Goal: Contribute content: Contribute content

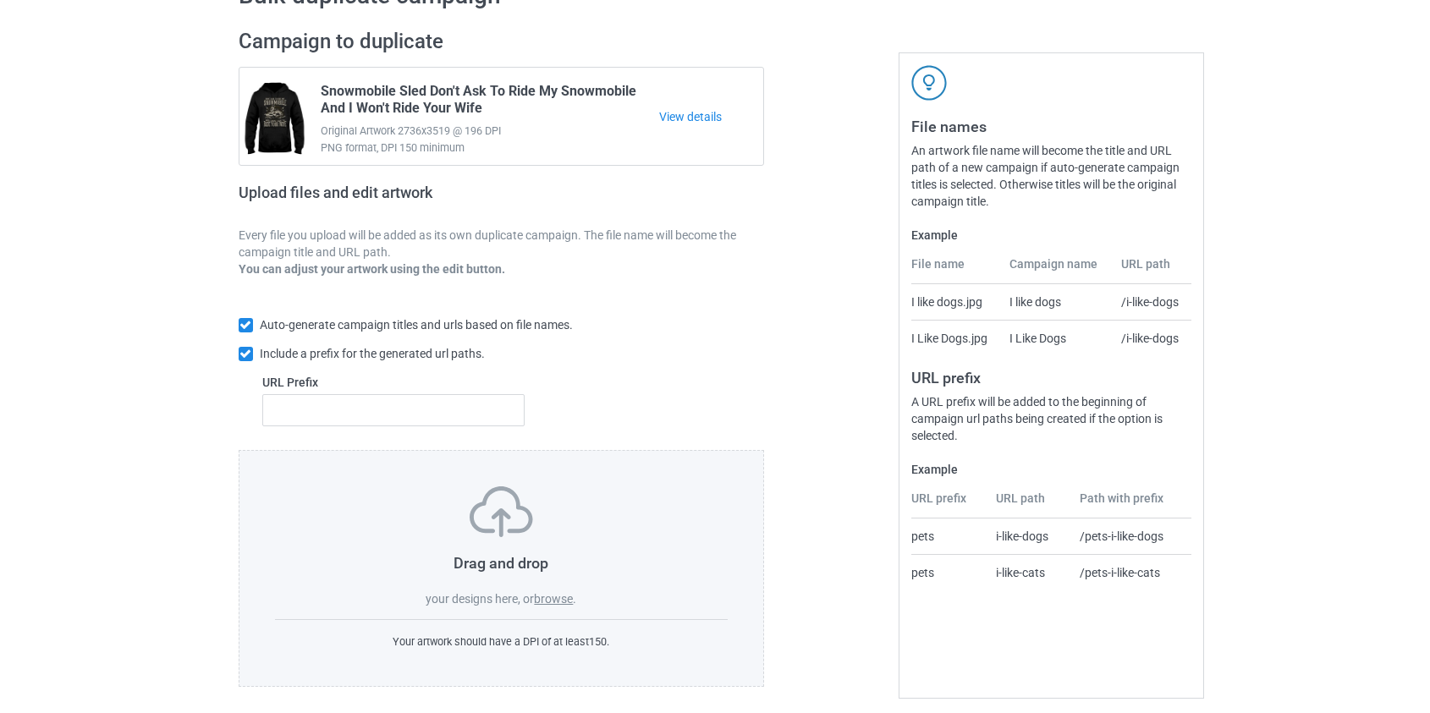
scroll to position [110, 0]
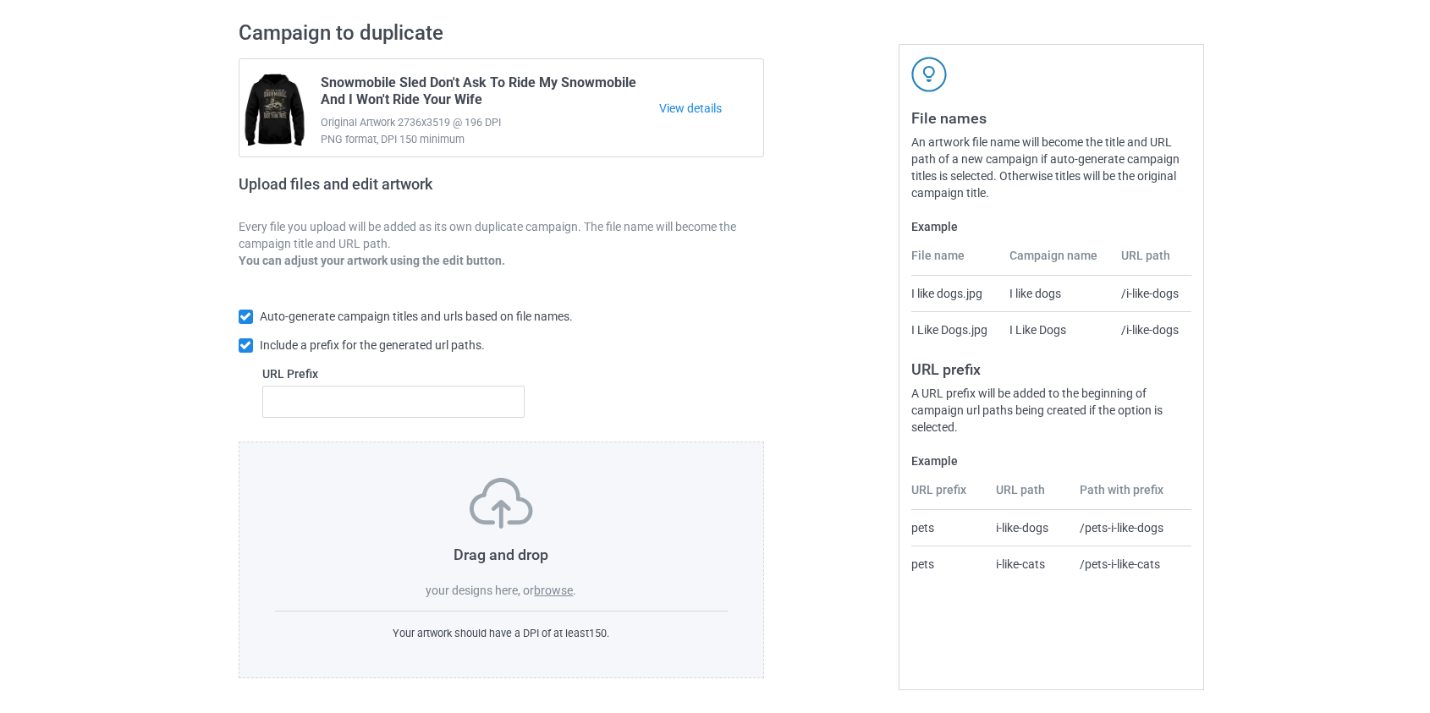
click at [559, 591] on label "browse" at bounding box center [553, 591] width 39 height 14
click at [0, 0] on input "browse" at bounding box center [0, 0] width 0 height 0
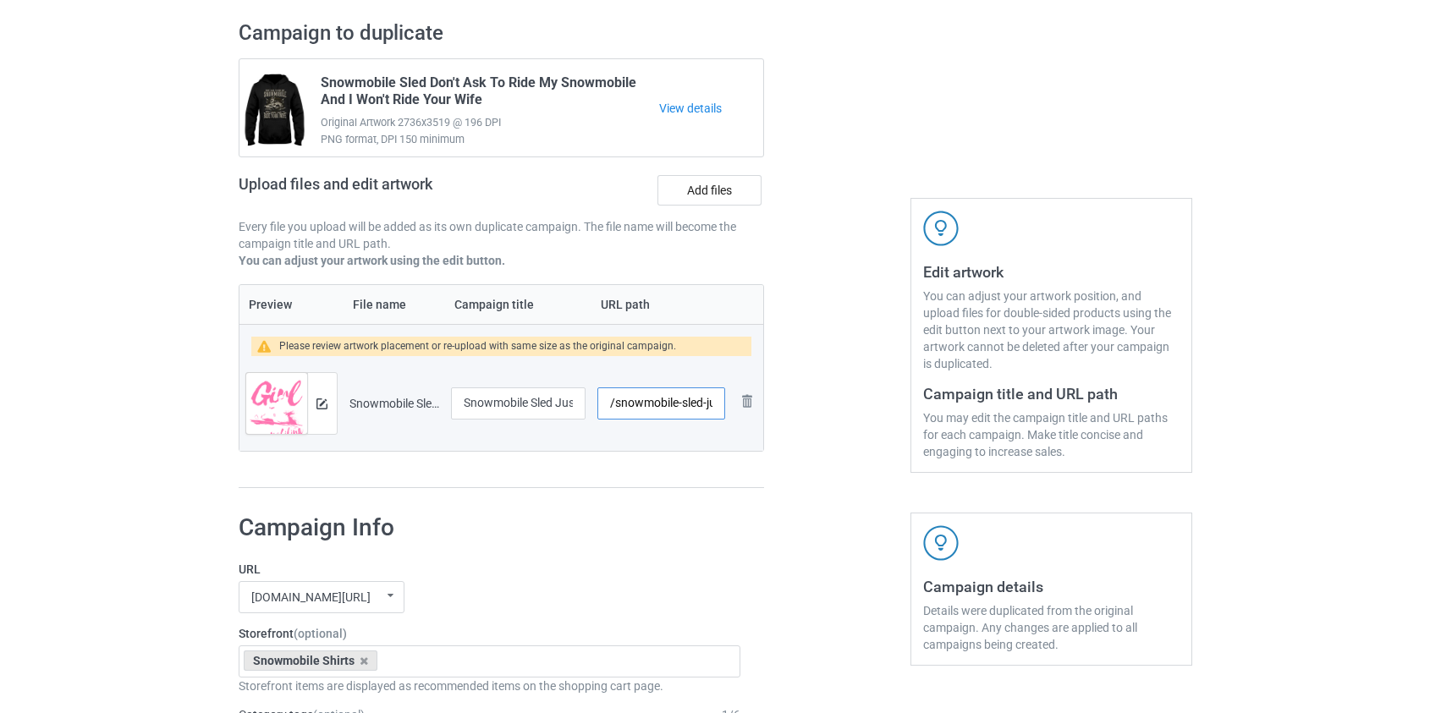
click at [656, 397] on input "/snowmobile-sled-just-a-girl-who-loves-snowmobiling" at bounding box center [660, 403] width 127 height 32
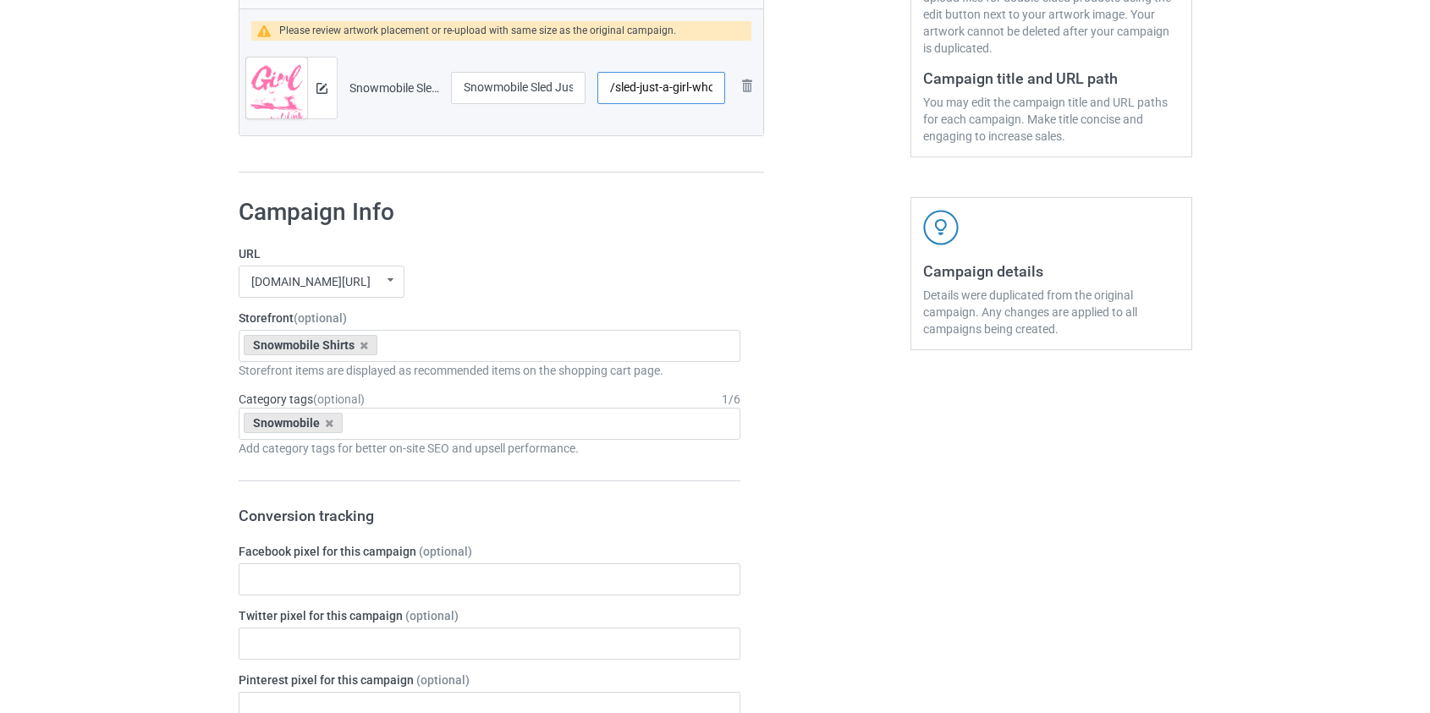
scroll to position [0, 110]
drag, startPoint x: 631, startPoint y: 89, endPoint x: 808, endPoint y: 89, distance: 176.8
drag, startPoint x: 663, startPoint y: 86, endPoint x: 639, endPoint y: 85, distance: 24.6
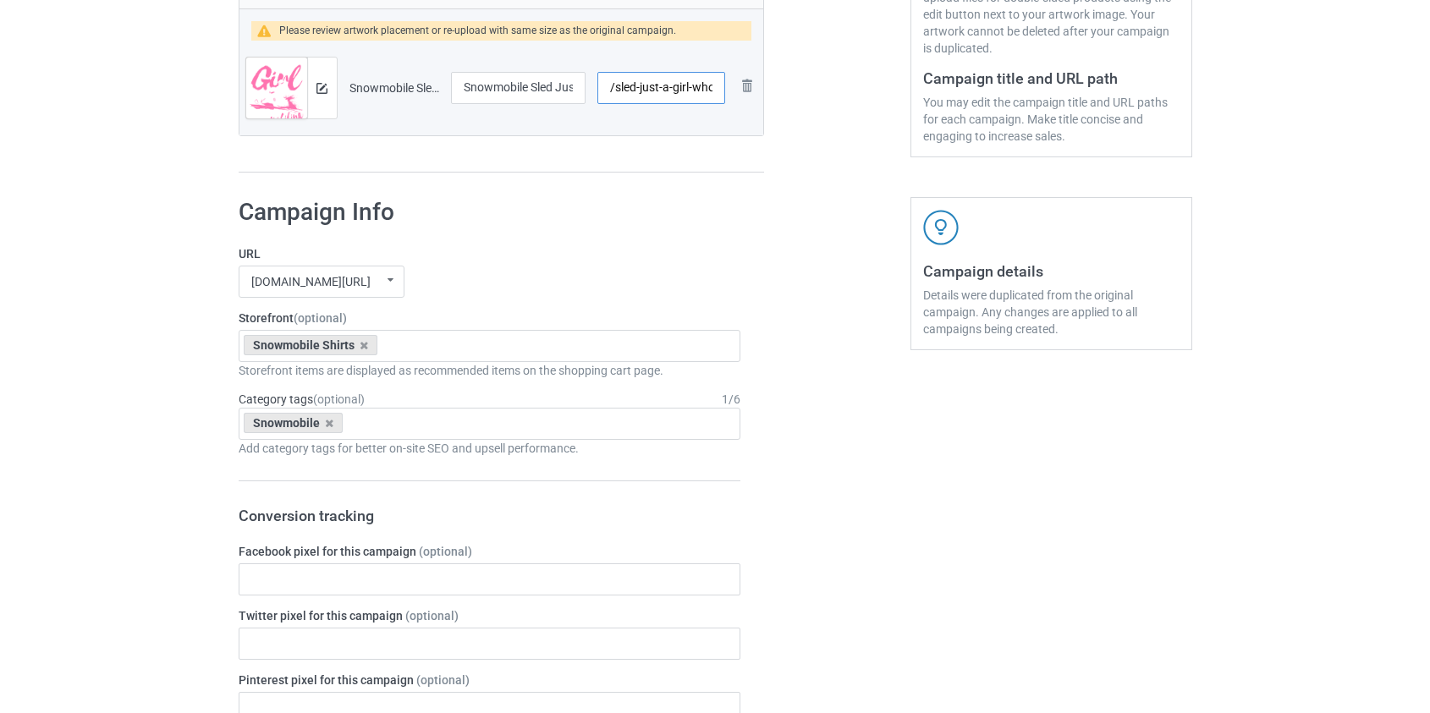
click at [639, 85] on input "/sled-just-a-girl-who-love" at bounding box center [660, 88] width 127 height 32
type input "/sled-who-love"
click at [311, 84] on div at bounding box center [322, 88] width 30 height 61
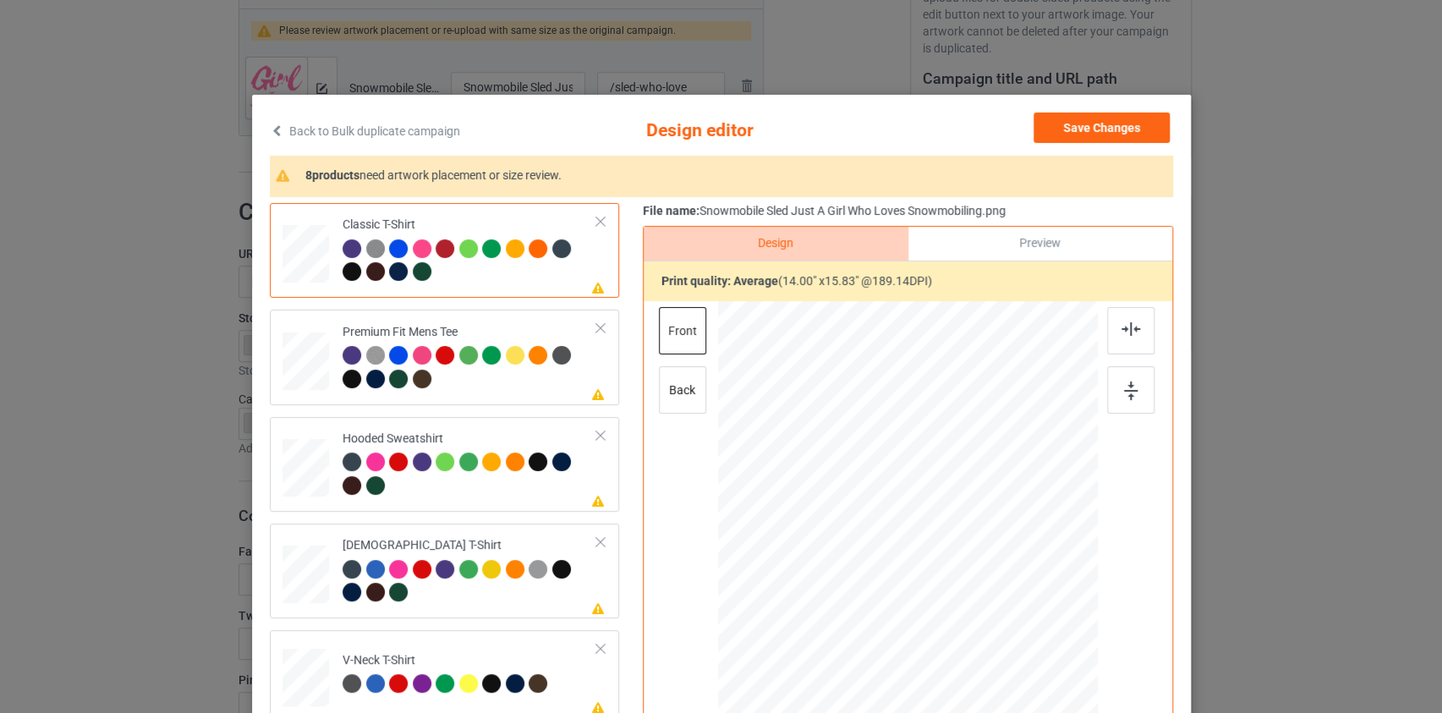
click at [355, 129] on link "Back to Bulk duplicate campaign" at bounding box center [365, 131] width 190 height 37
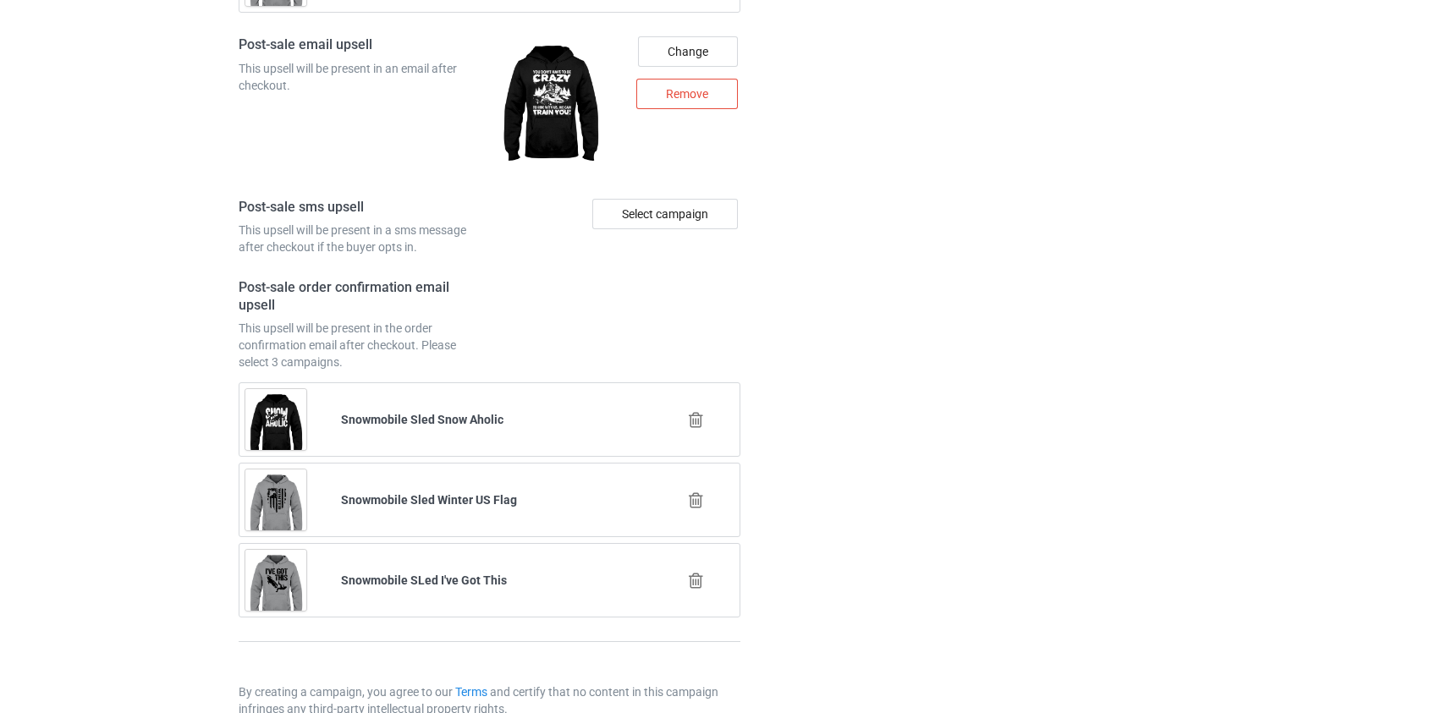
scroll to position [2371, 0]
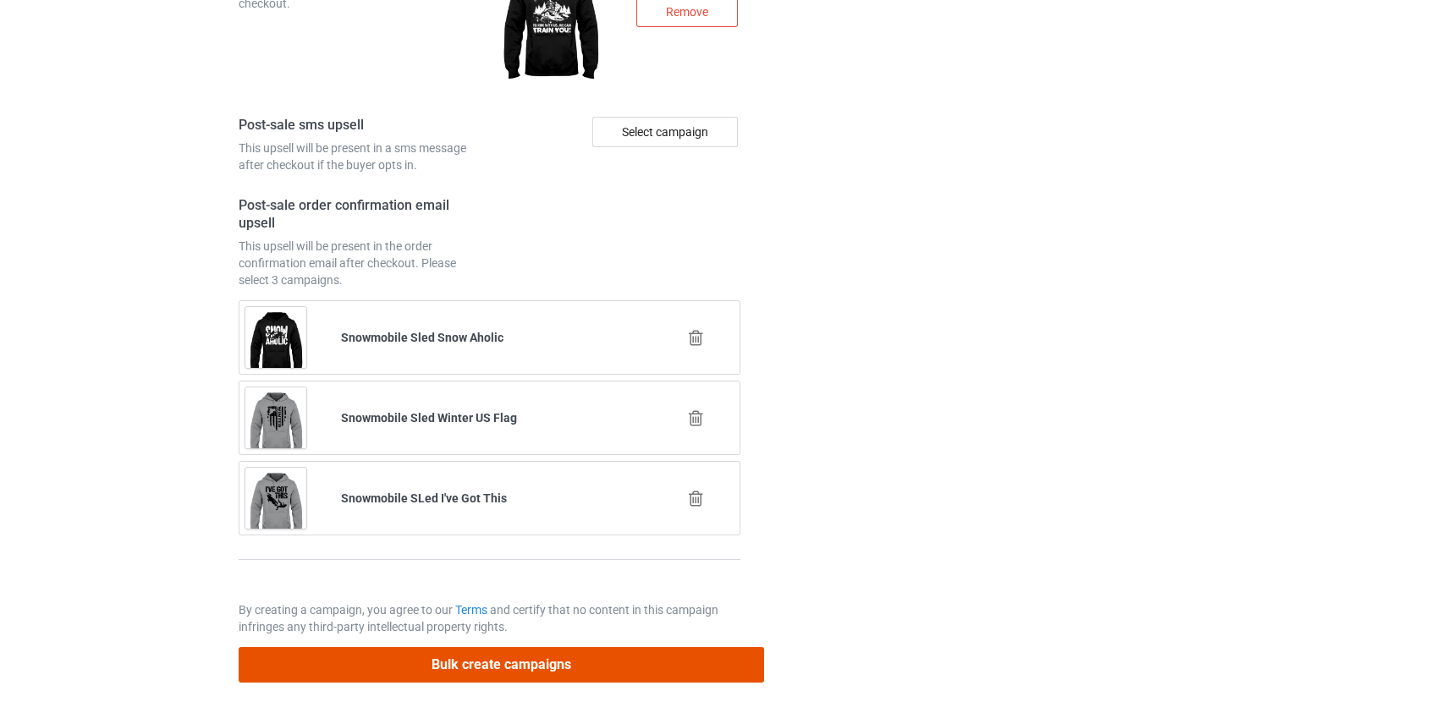
click at [440, 662] on button "Bulk create campaigns" at bounding box center [502, 664] width 526 height 35
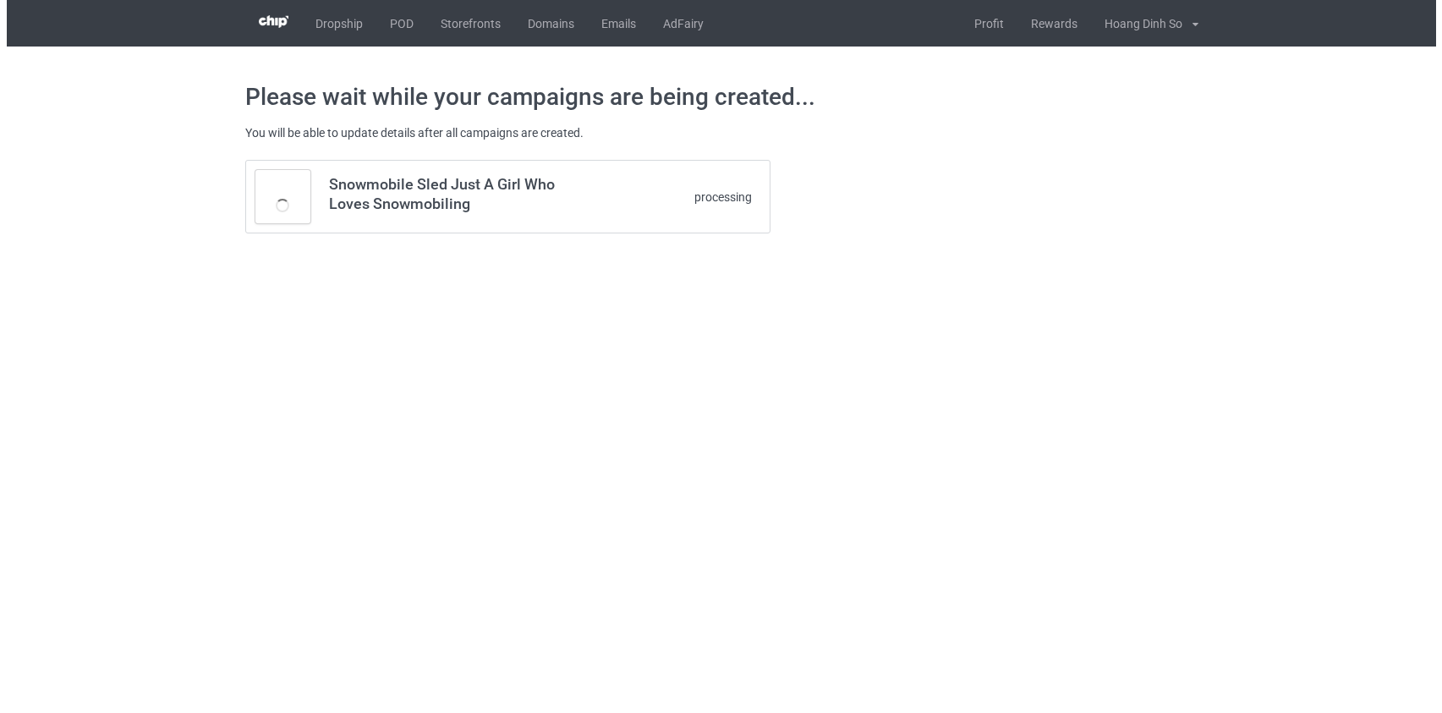
scroll to position [0, 0]
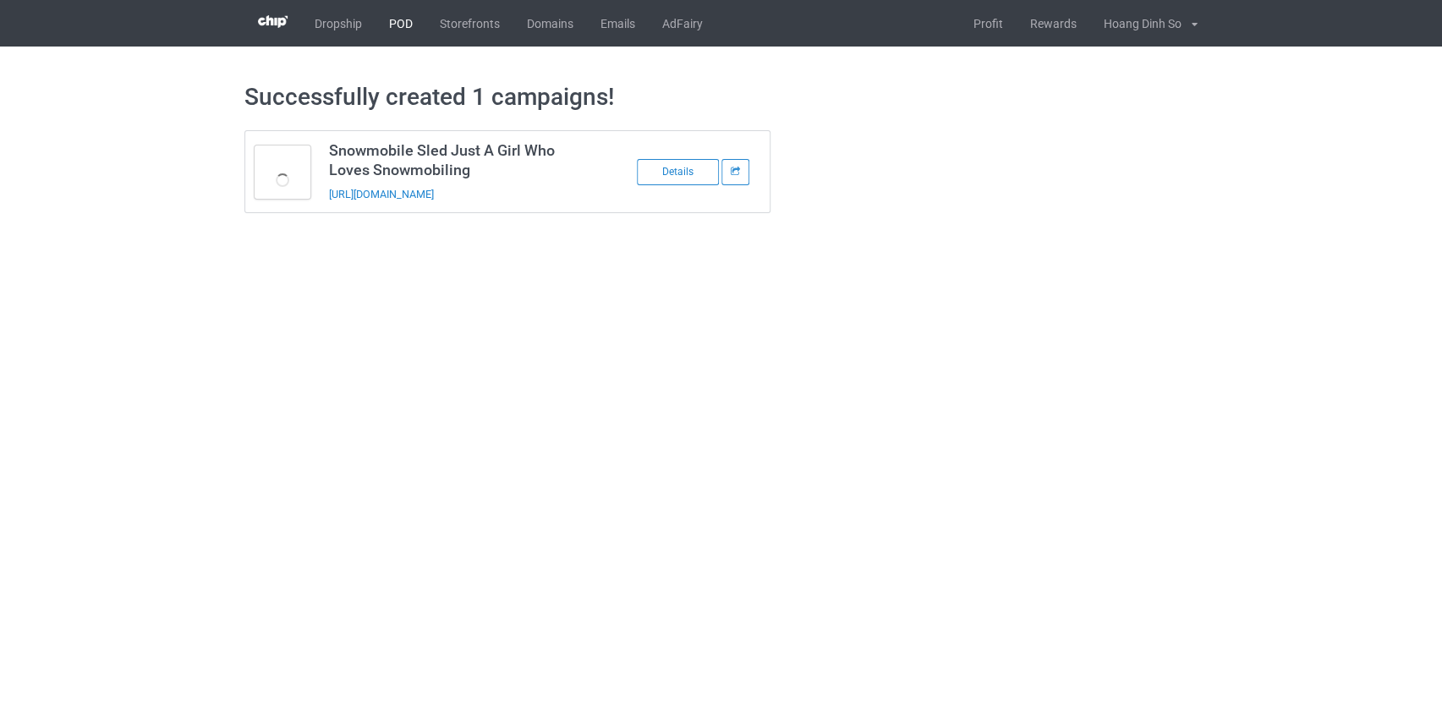
click at [391, 28] on link "POD" at bounding box center [401, 23] width 51 height 47
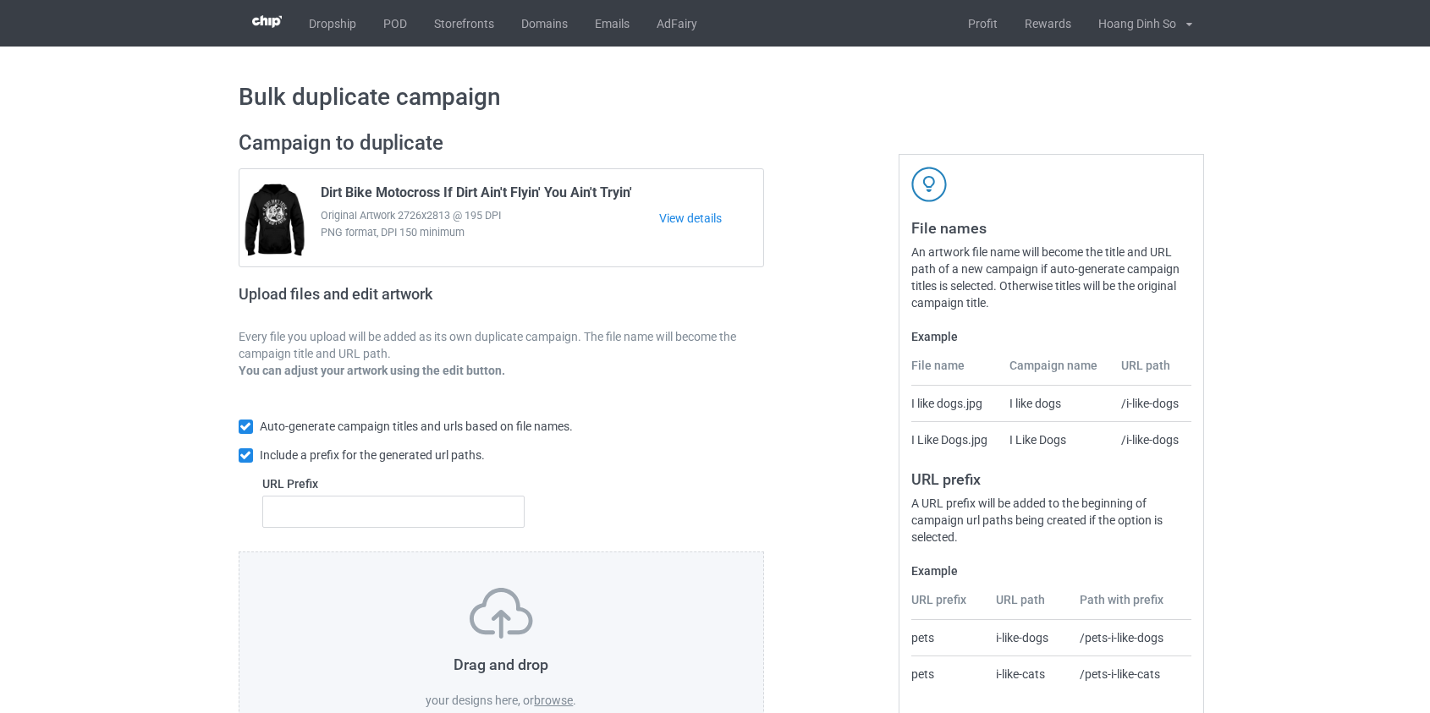
click at [563, 700] on label "browse" at bounding box center [553, 701] width 39 height 14
click at [0, 0] on input "browse" at bounding box center [0, 0] width 0 height 0
click at [388, 25] on link "POD" at bounding box center [395, 23] width 51 height 47
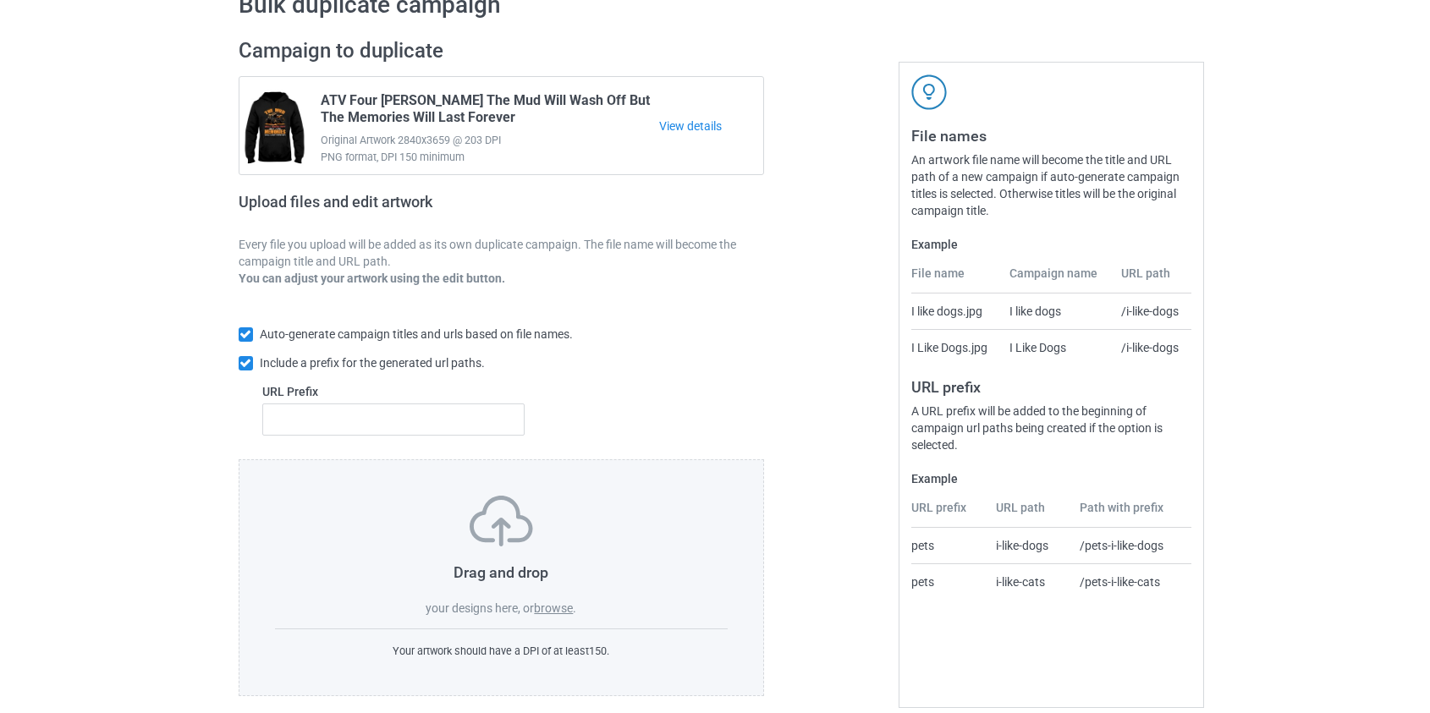
scroll to position [110, 0]
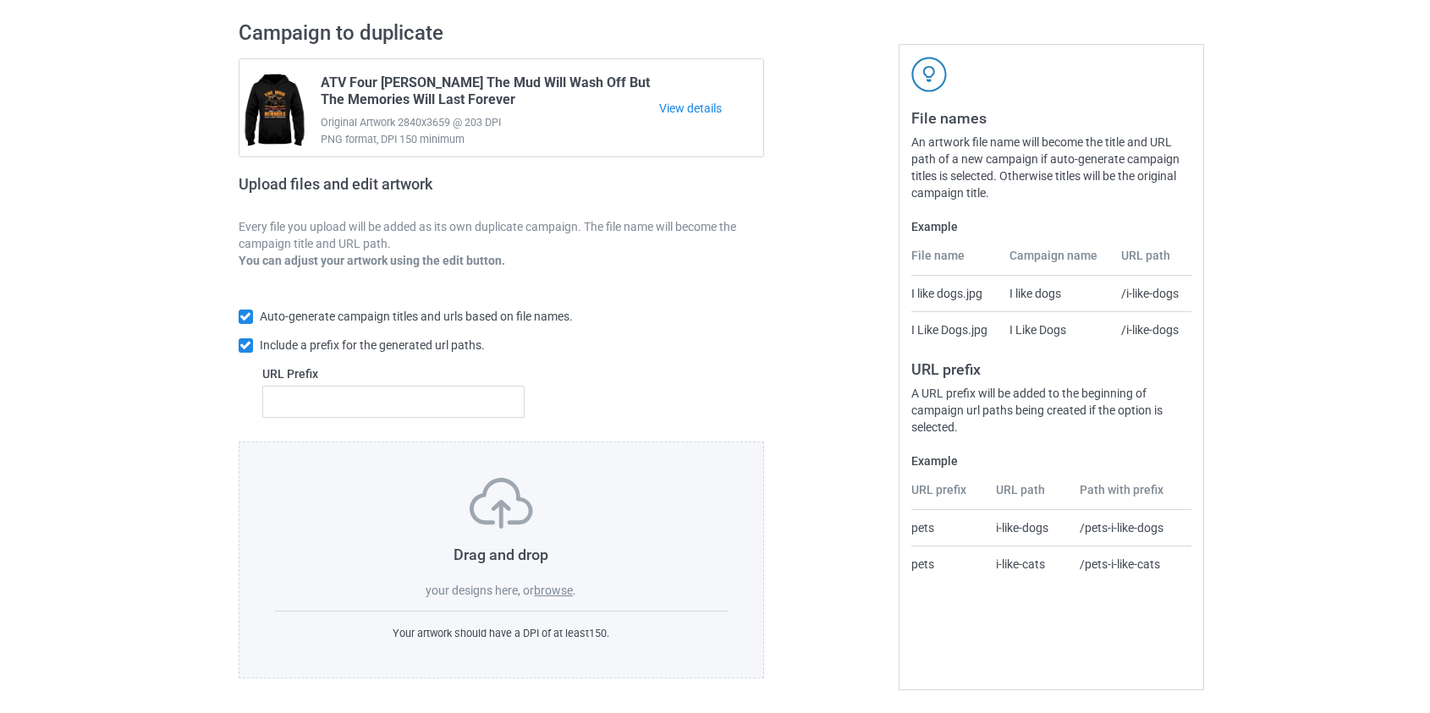
click at [550, 594] on label "browse" at bounding box center [553, 591] width 39 height 14
click at [0, 0] on input "browse" at bounding box center [0, 0] width 0 height 0
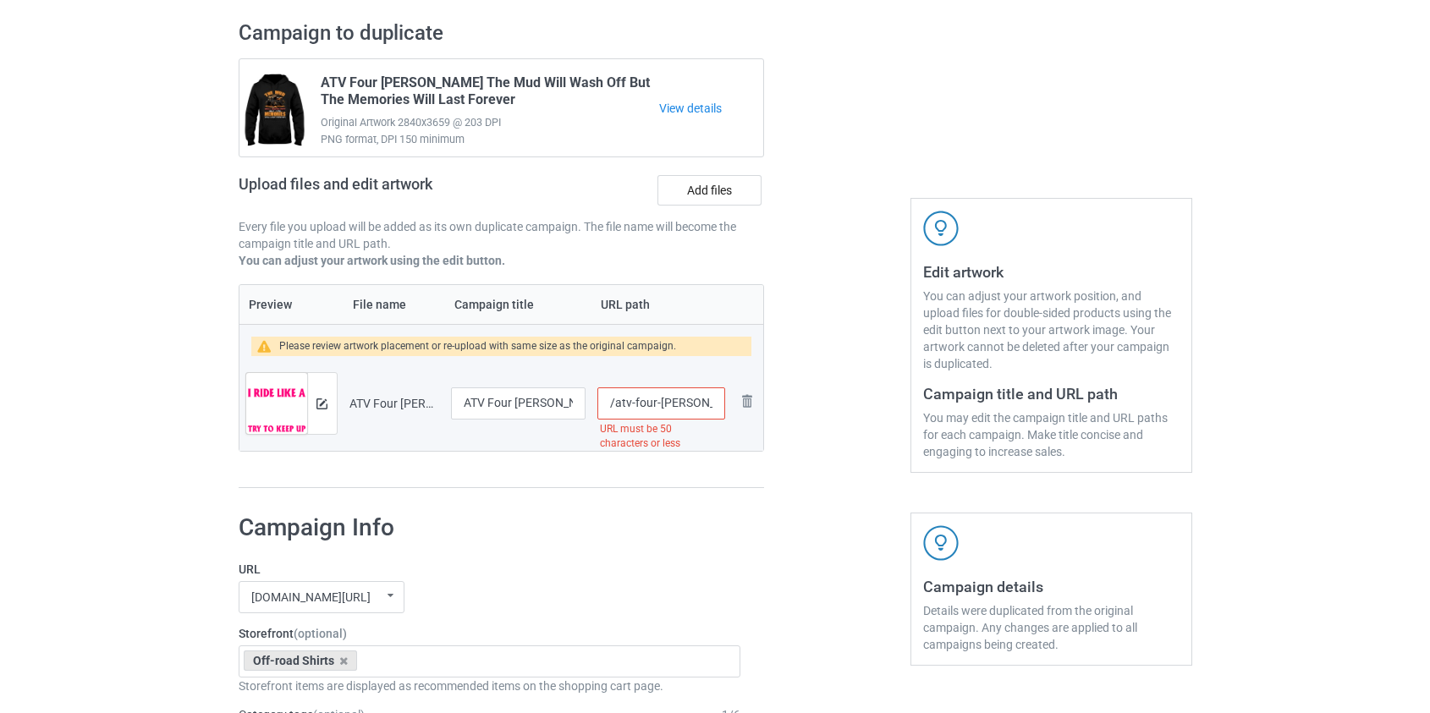
drag, startPoint x: 634, startPoint y: 400, endPoint x: 702, endPoint y: 404, distance: 68.7
click at [702, 404] on input "/atv-four-[PERSON_NAME]-i-know-i-ride-like-a-girl-try-to-keep-up" at bounding box center [660, 403] width 127 height 32
drag, startPoint x: 696, startPoint y: 401, endPoint x: 1140, endPoint y: 405, distance: 444.2
click at [1140, 405] on div "Campaign to duplicate ATV Four [PERSON_NAME] The Mud Will Wash Off But The Memo…" at bounding box center [715, 254] width 977 height 492
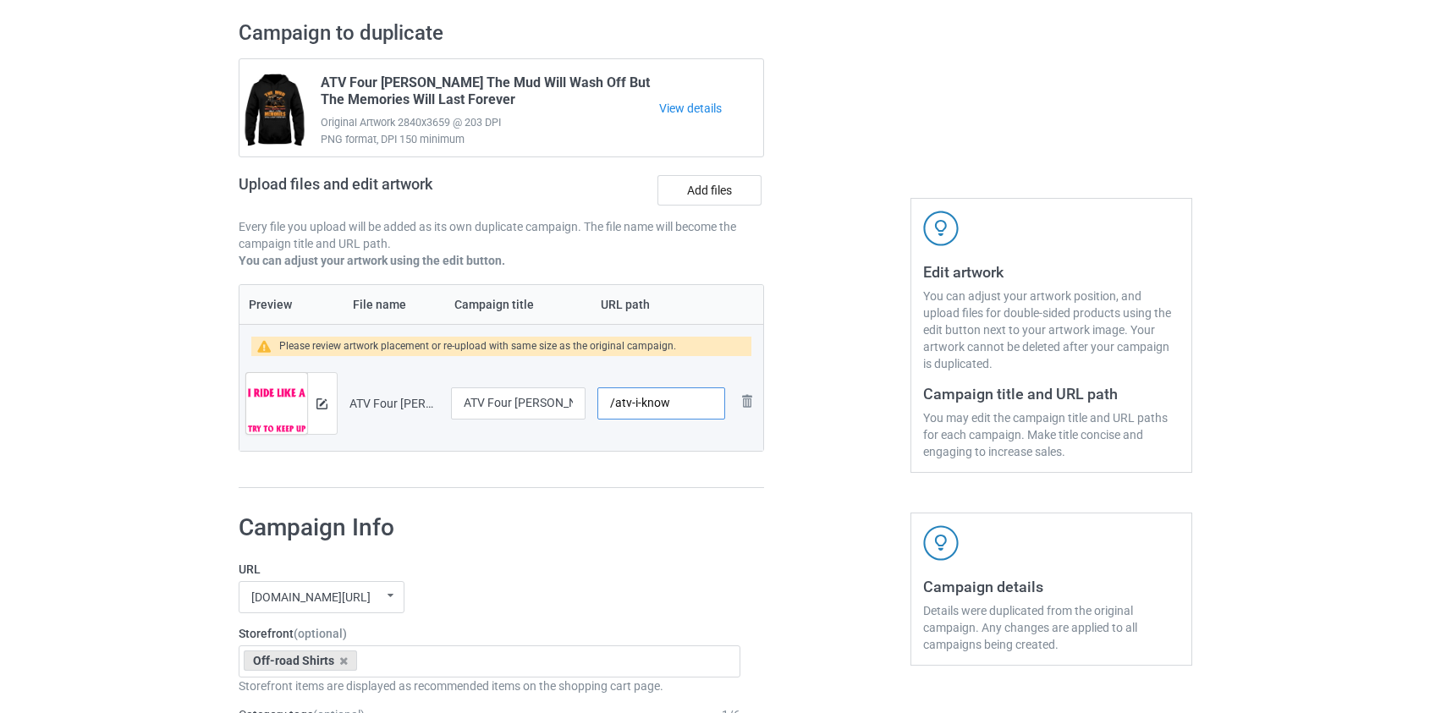
scroll to position [0, 0]
type input "/atv-i-know"
click at [331, 396] on div at bounding box center [322, 403] width 30 height 61
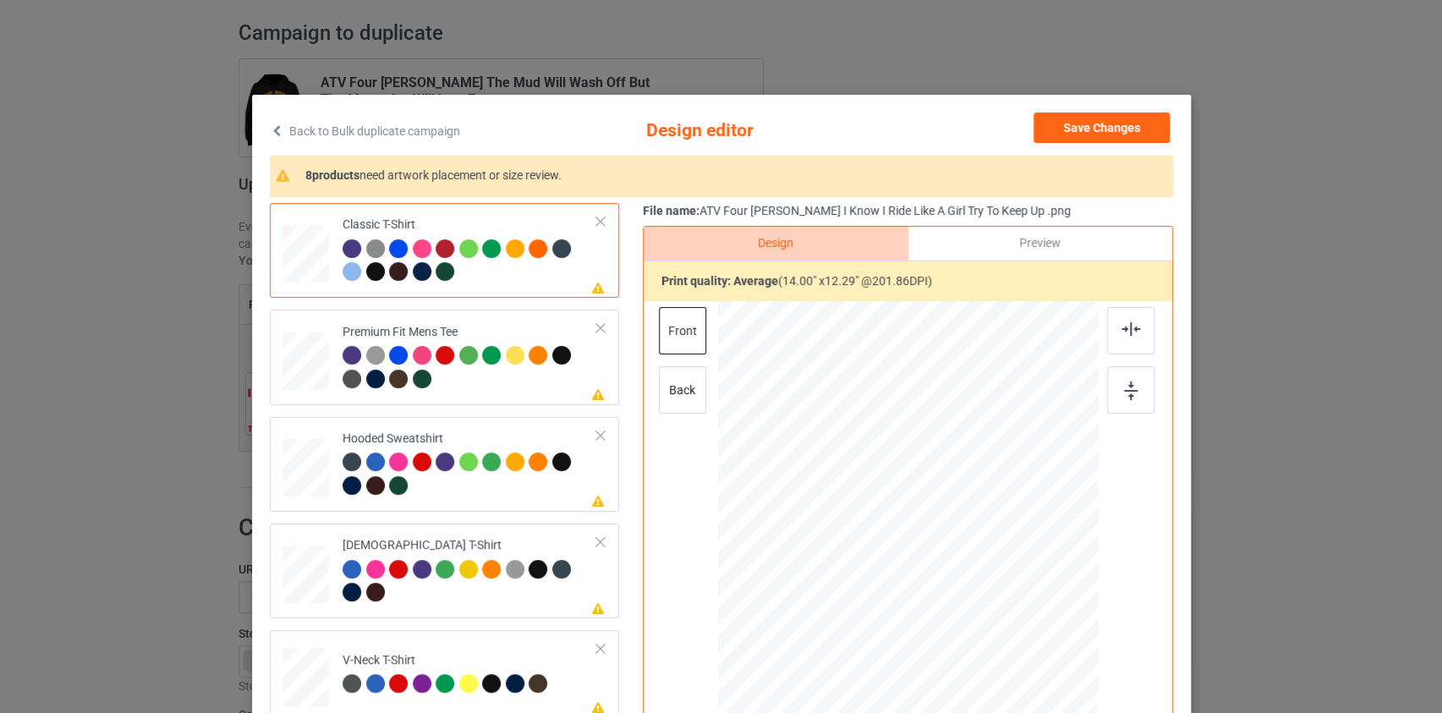
click at [343, 128] on link "Back to Bulk duplicate campaign" at bounding box center [365, 131] width 190 height 37
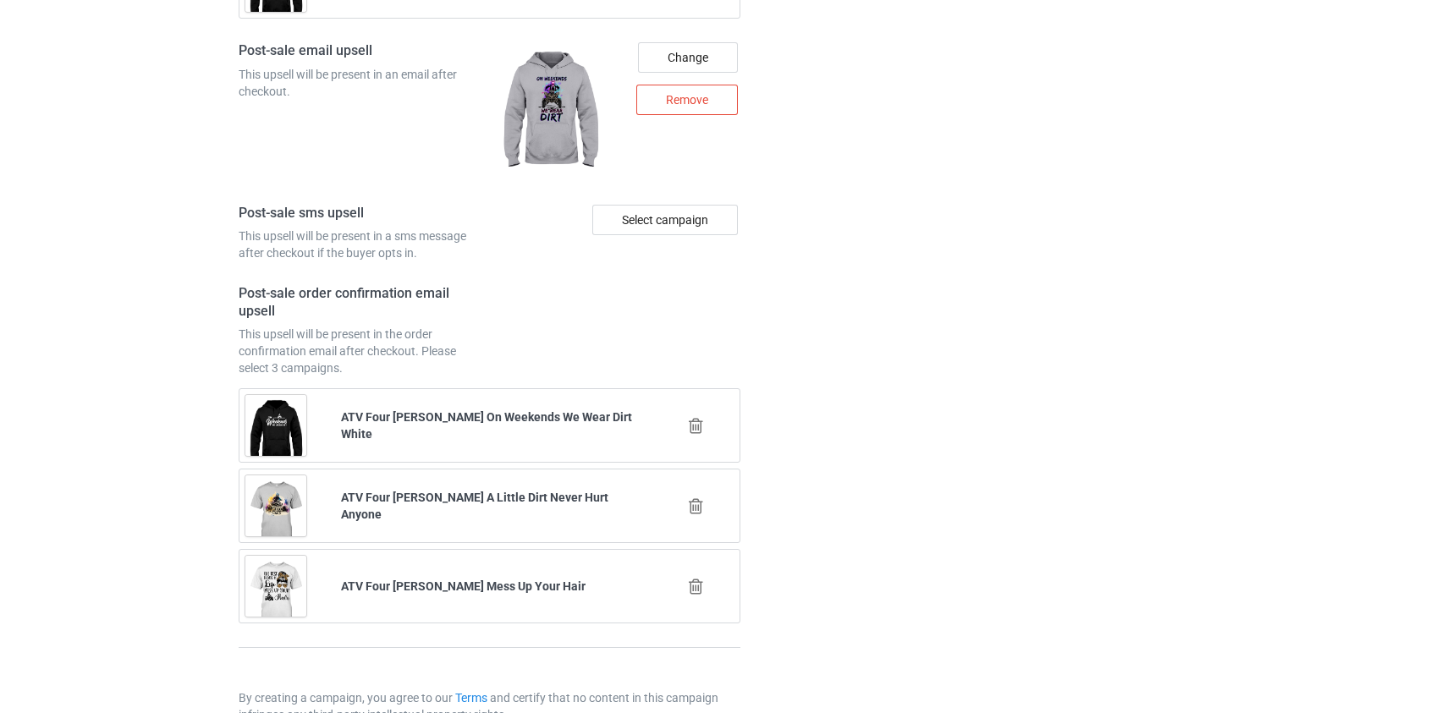
scroll to position [2371, 0]
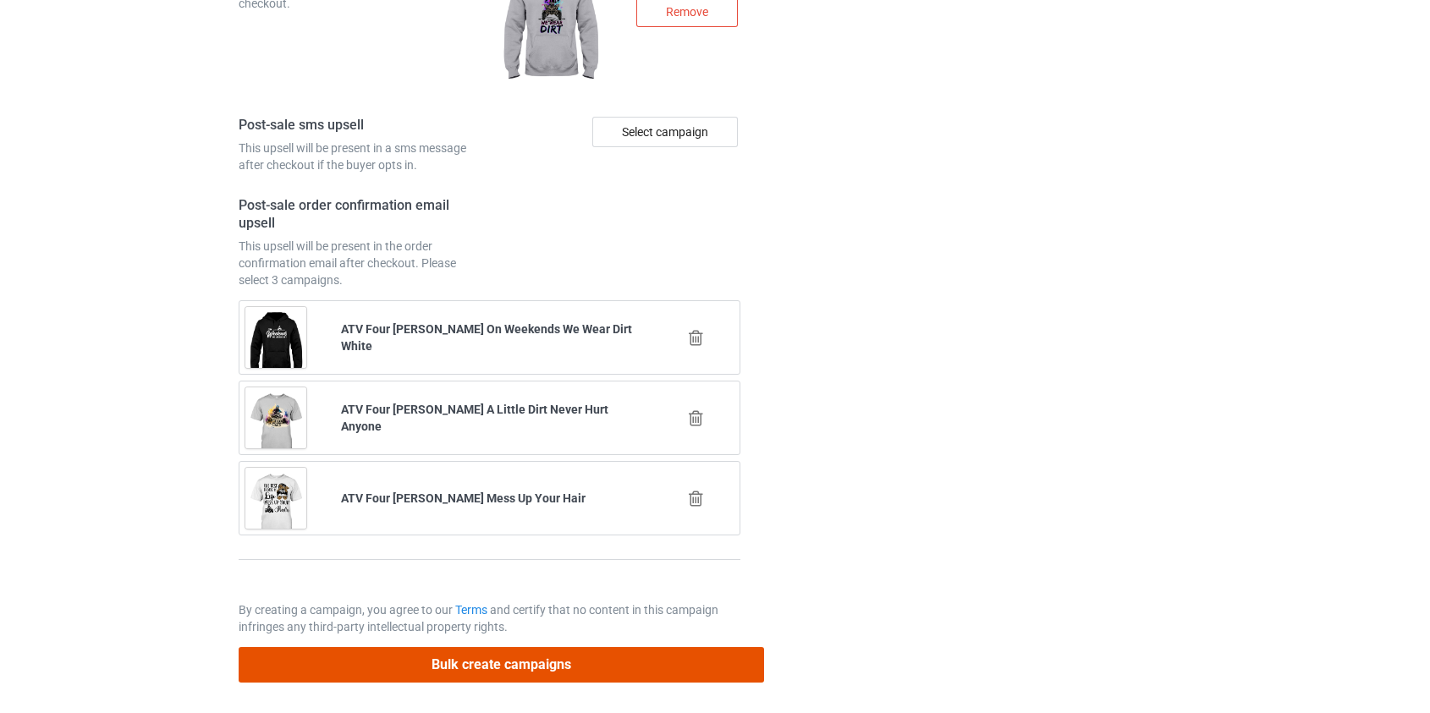
click at [472, 655] on button "Bulk create campaigns" at bounding box center [502, 664] width 526 height 35
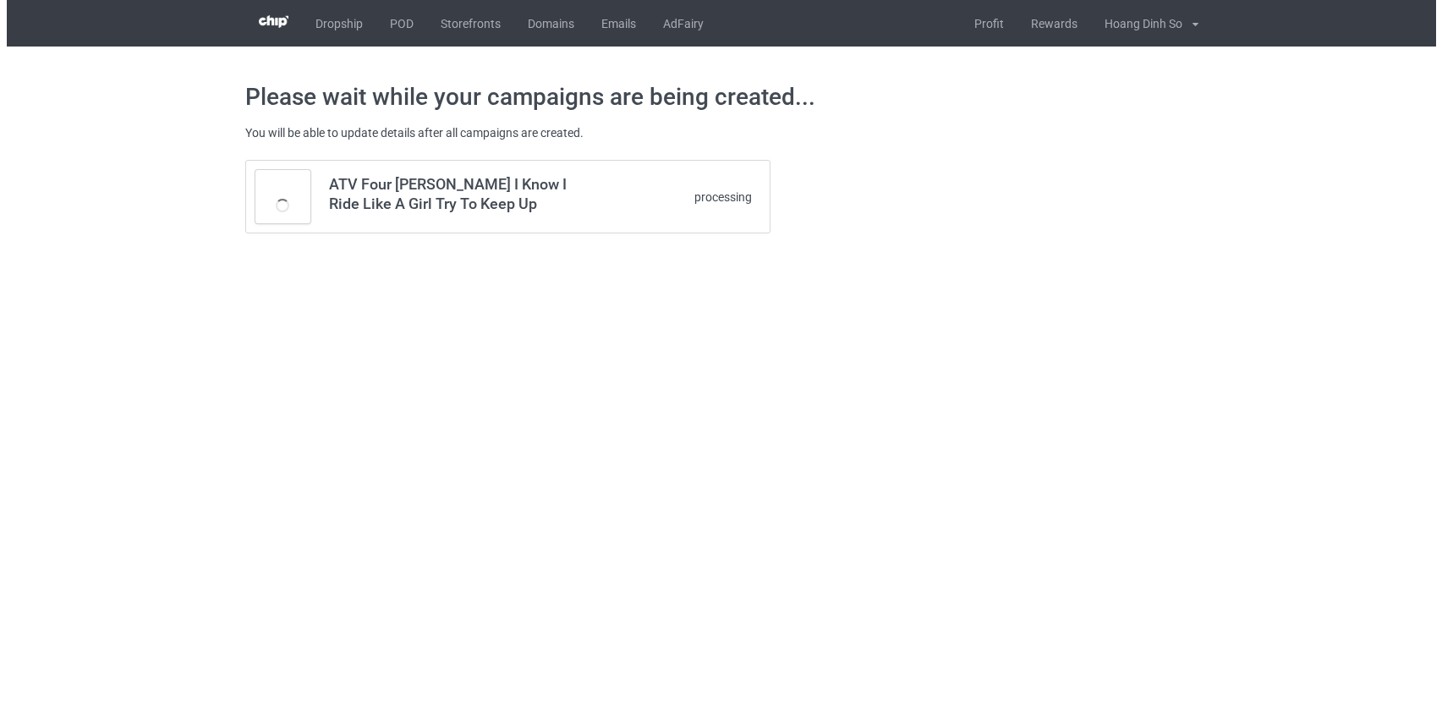
scroll to position [0, 0]
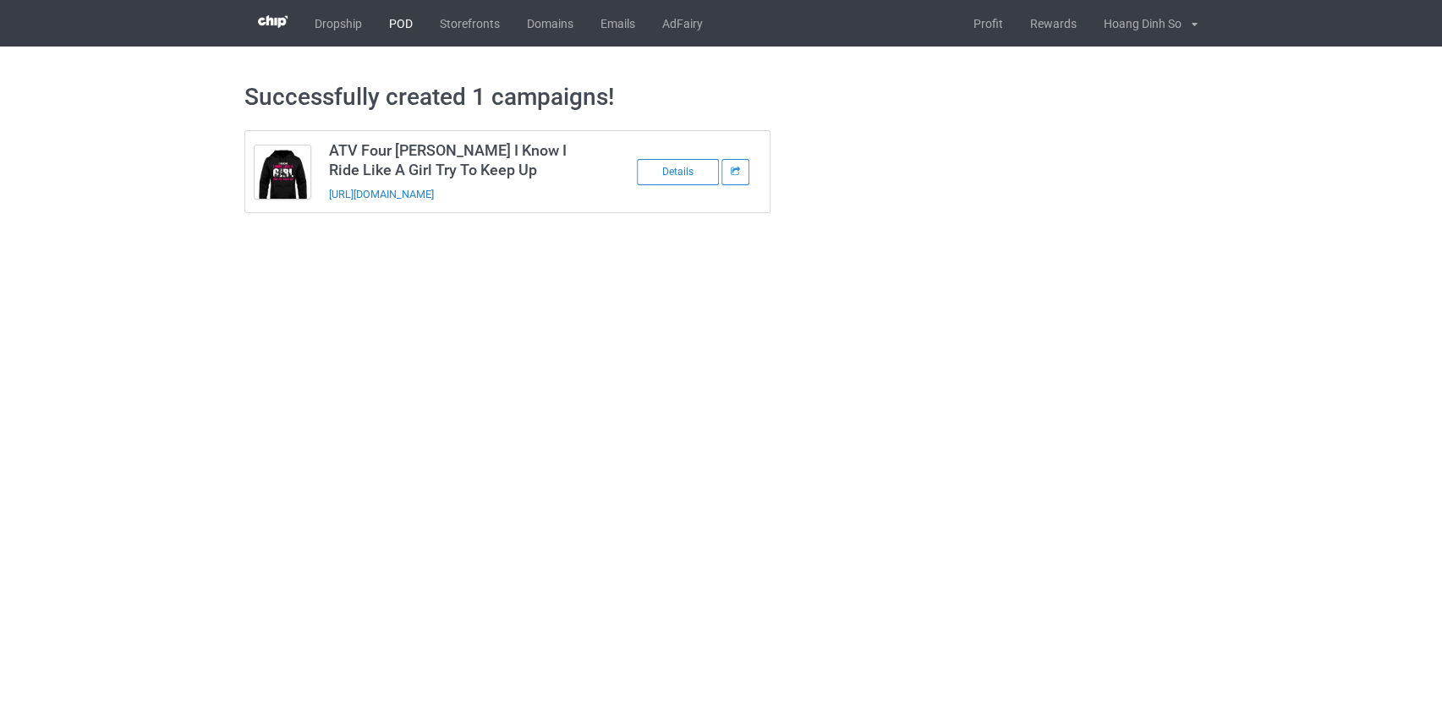
click at [409, 24] on link "POD" at bounding box center [401, 23] width 51 height 47
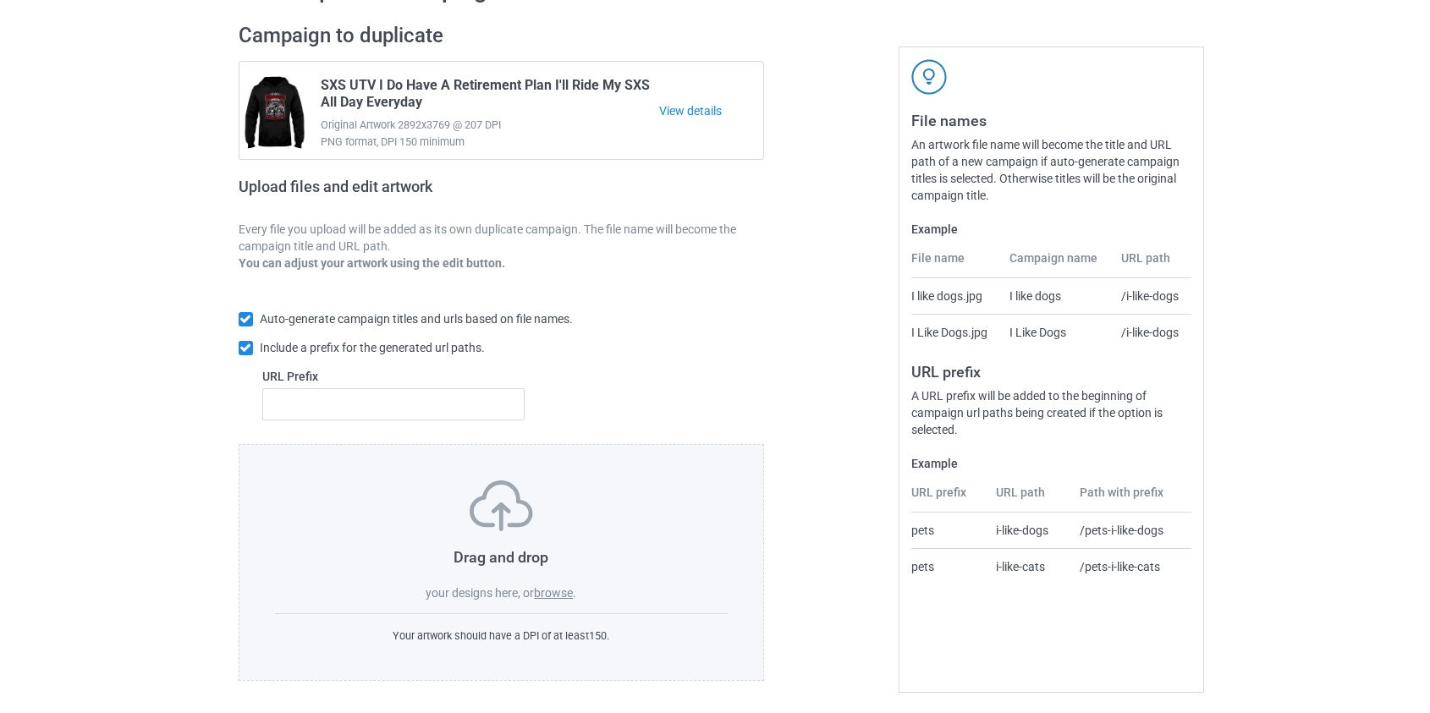
scroll to position [110, 0]
click at [545, 591] on label "browse" at bounding box center [553, 591] width 39 height 14
click at [0, 0] on input "browse" at bounding box center [0, 0] width 0 height 0
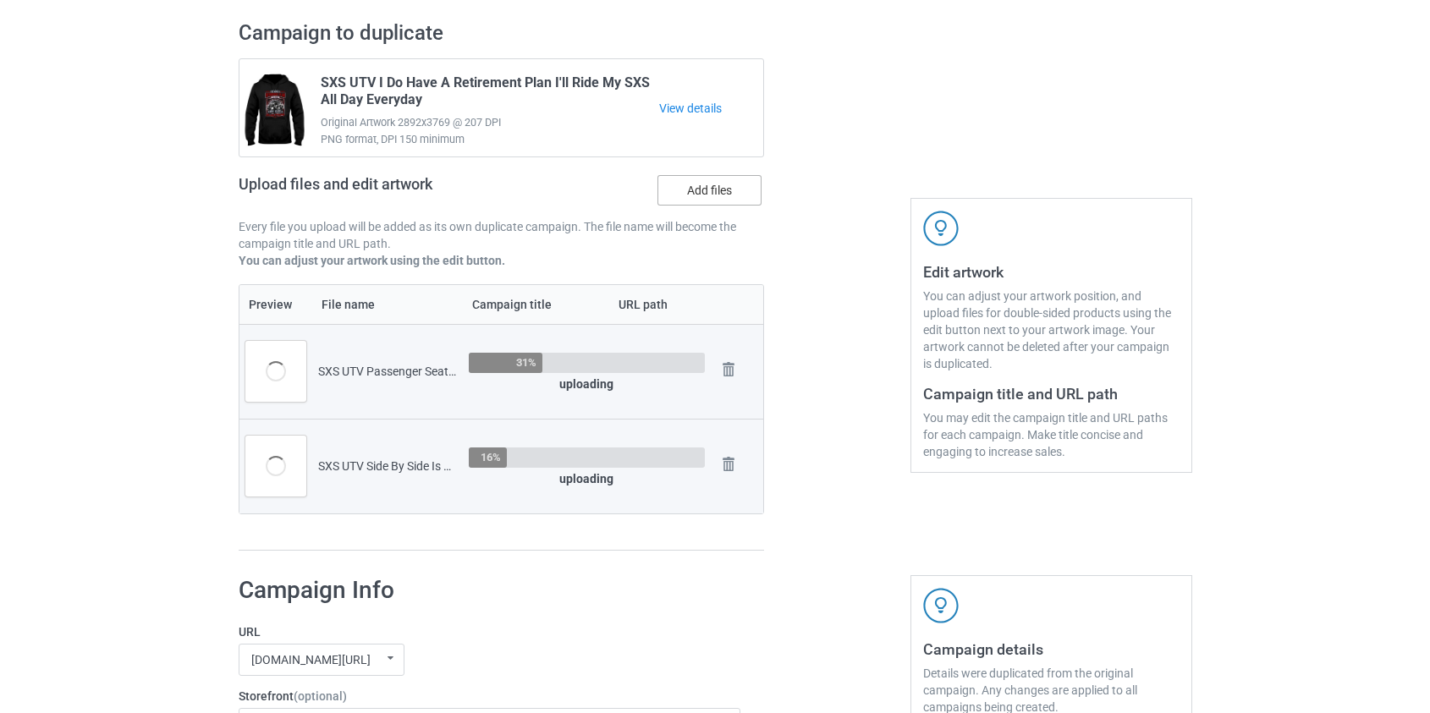
click at [695, 195] on label "Add files" at bounding box center [709, 190] width 104 height 30
click at [0, 0] on input "Add files" at bounding box center [0, 0] width 0 height 0
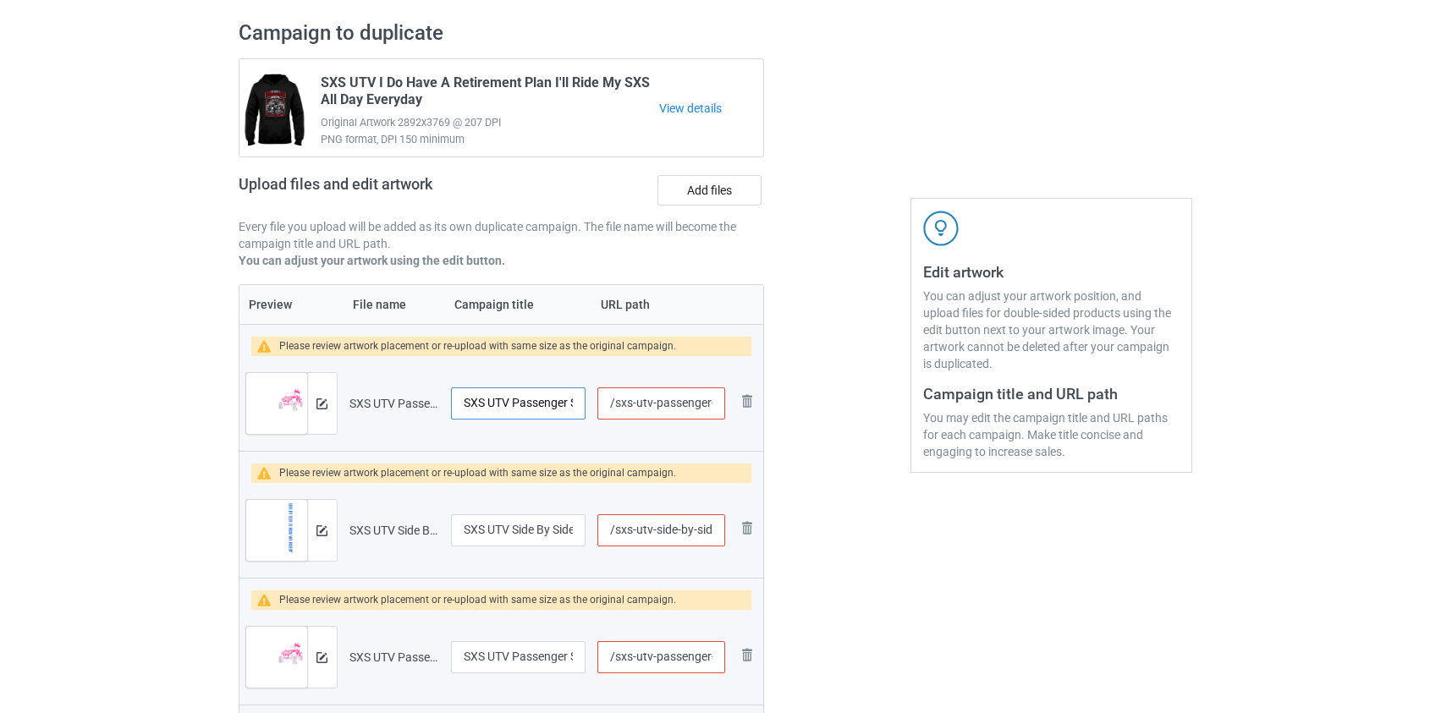
scroll to position [0, 103]
drag, startPoint x: 530, startPoint y: 402, endPoint x: 848, endPoint y: 402, distance: 318.1
click at [848, 402] on div "Campaign to duplicate SXS UTV I Do Have A Retirement Plan I'll Ride My SXS All …" at bounding box center [715, 444] width 977 height 873
click at [580, 403] on input "SXS UTV Passenger Seat Princess White" at bounding box center [518, 403] width 135 height 32
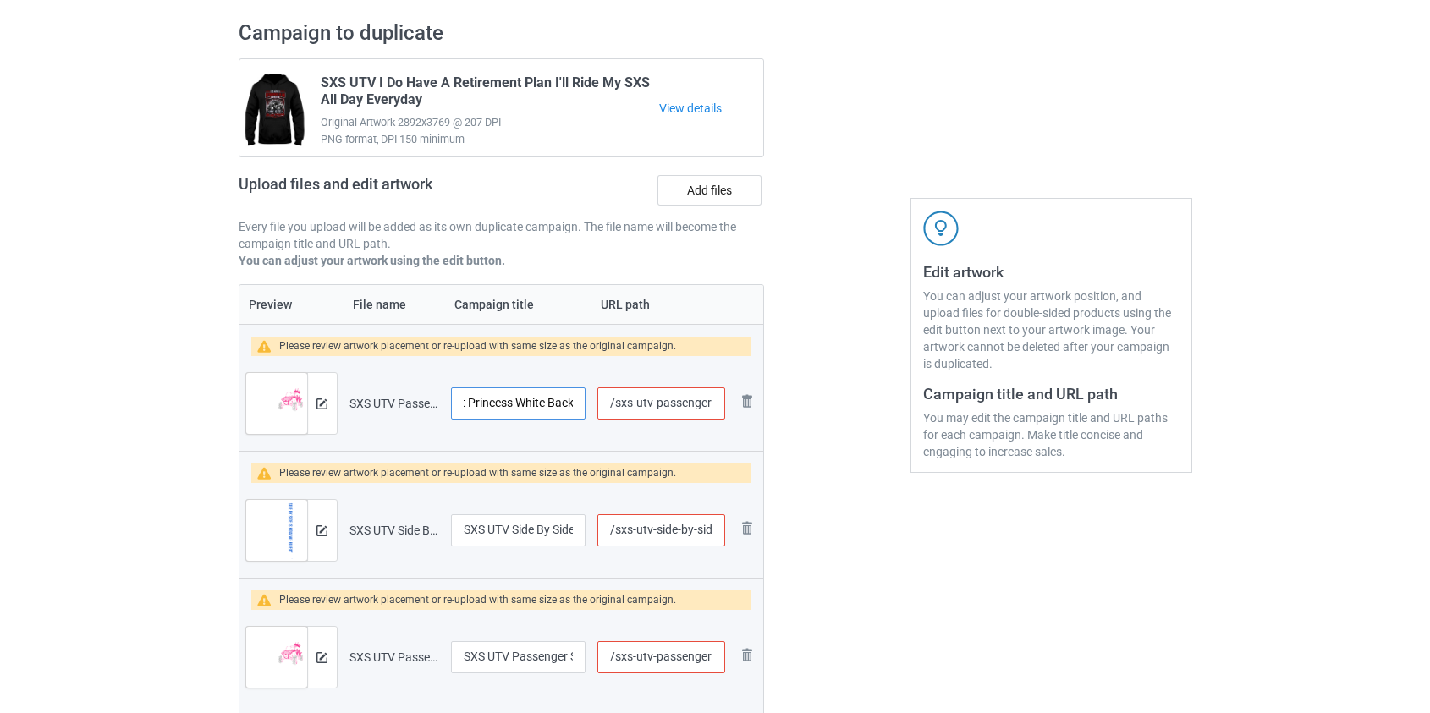
type input "SXS UTV Passenger Seat Princess White Back"
drag, startPoint x: 507, startPoint y: 528, endPoint x: 883, endPoint y: 530, distance: 376.5
click at [883, 530] on div "Campaign to duplicate SXS UTV I Do Have A Retirement Plan I'll Ride My SXS All …" at bounding box center [715, 444] width 977 height 873
click at [574, 529] on input "SXS UTV Side By Side Is How We Ride" at bounding box center [518, 530] width 135 height 32
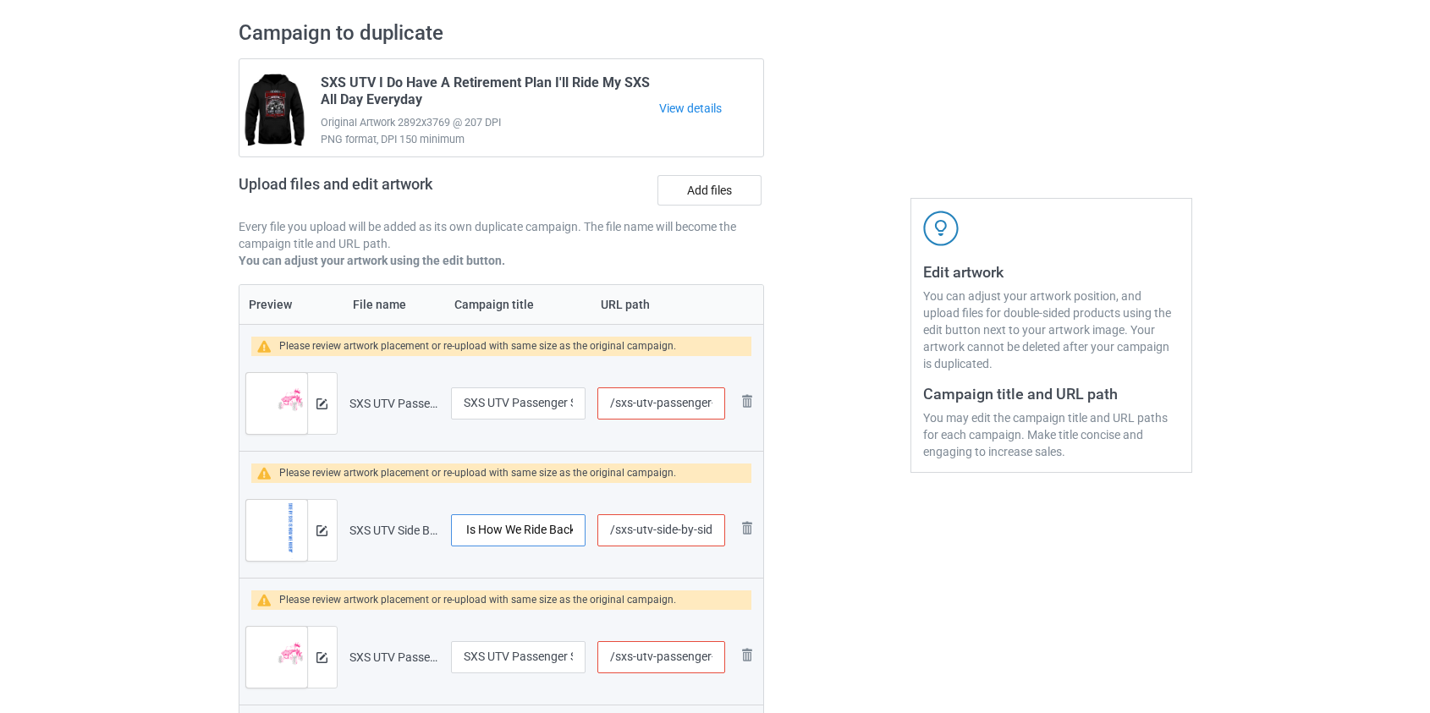
scroll to position [0, 118]
type input "SXS UTV Side By Side Is How We Ride Back"
click at [635, 398] on input "/sxs-utv-passenger-seat-princess-white" at bounding box center [660, 403] width 127 height 32
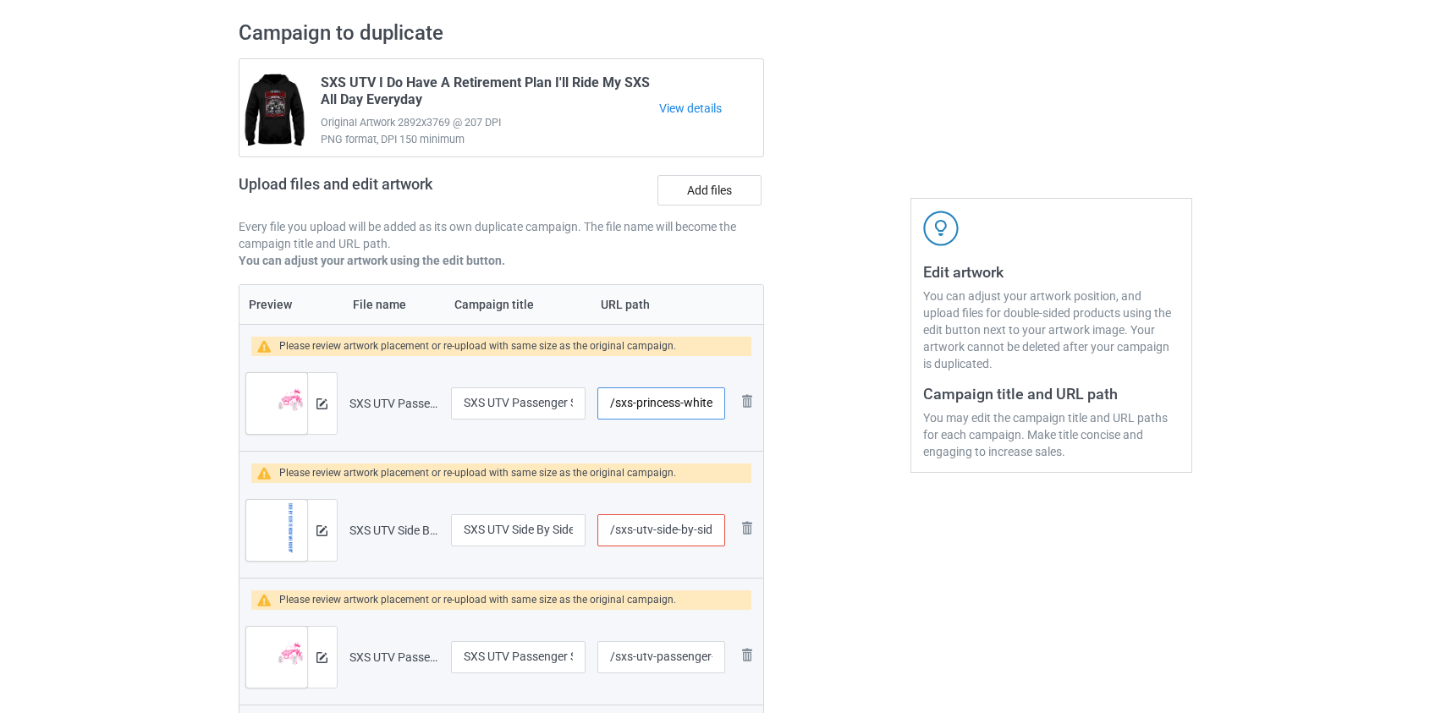
type input "/sxs-princess-white"
drag, startPoint x: 635, startPoint y: 530, endPoint x: 670, endPoint y: 529, distance: 35.6
click at [670, 529] on input "/sxs-utv-side-by-side-is-how-we-ride" at bounding box center [660, 530] width 127 height 32
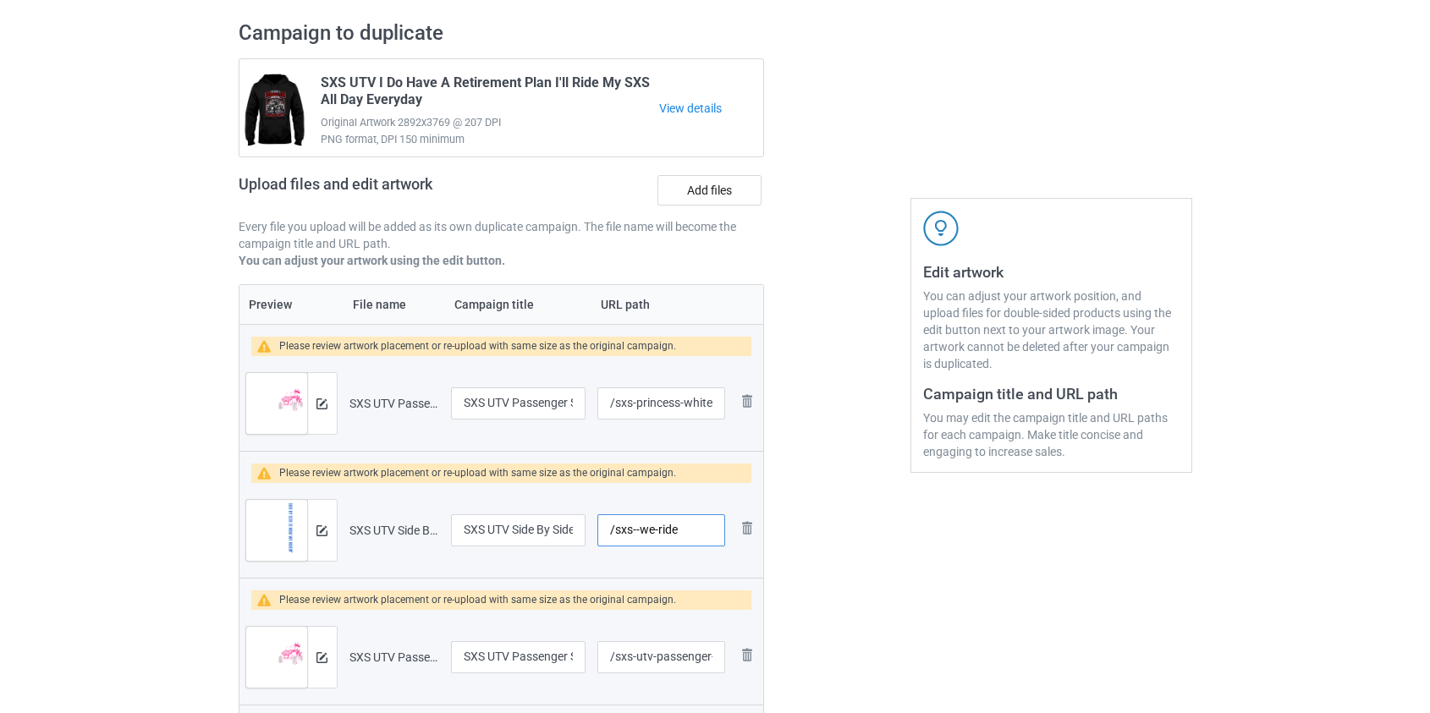
click at [686, 529] on input "/sxs--we-ride" at bounding box center [660, 530] width 127 height 32
click at [637, 530] on input "/sxs--we-ride" at bounding box center [660, 530] width 127 height 32
click at [677, 529] on input "/sxs-we-ride" at bounding box center [660, 530] width 127 height 32
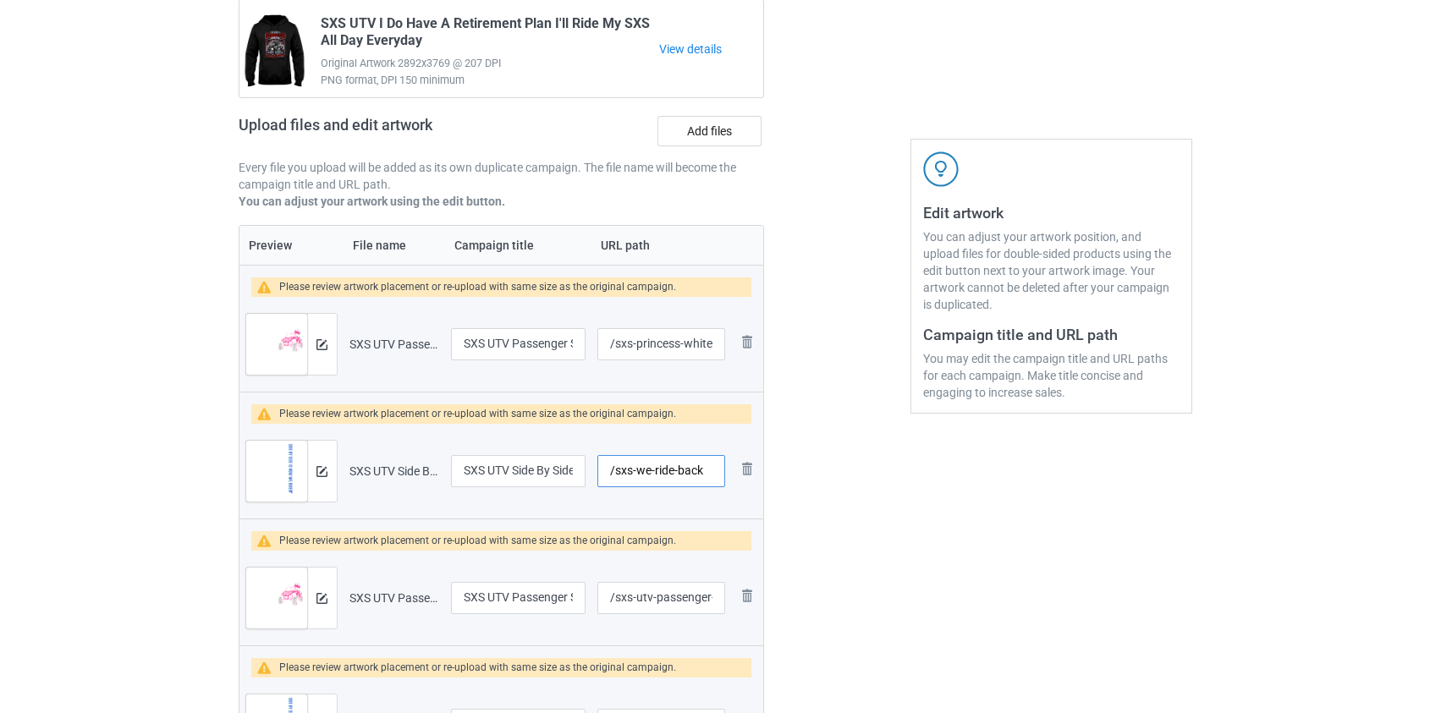
scroll to position [263, 0]
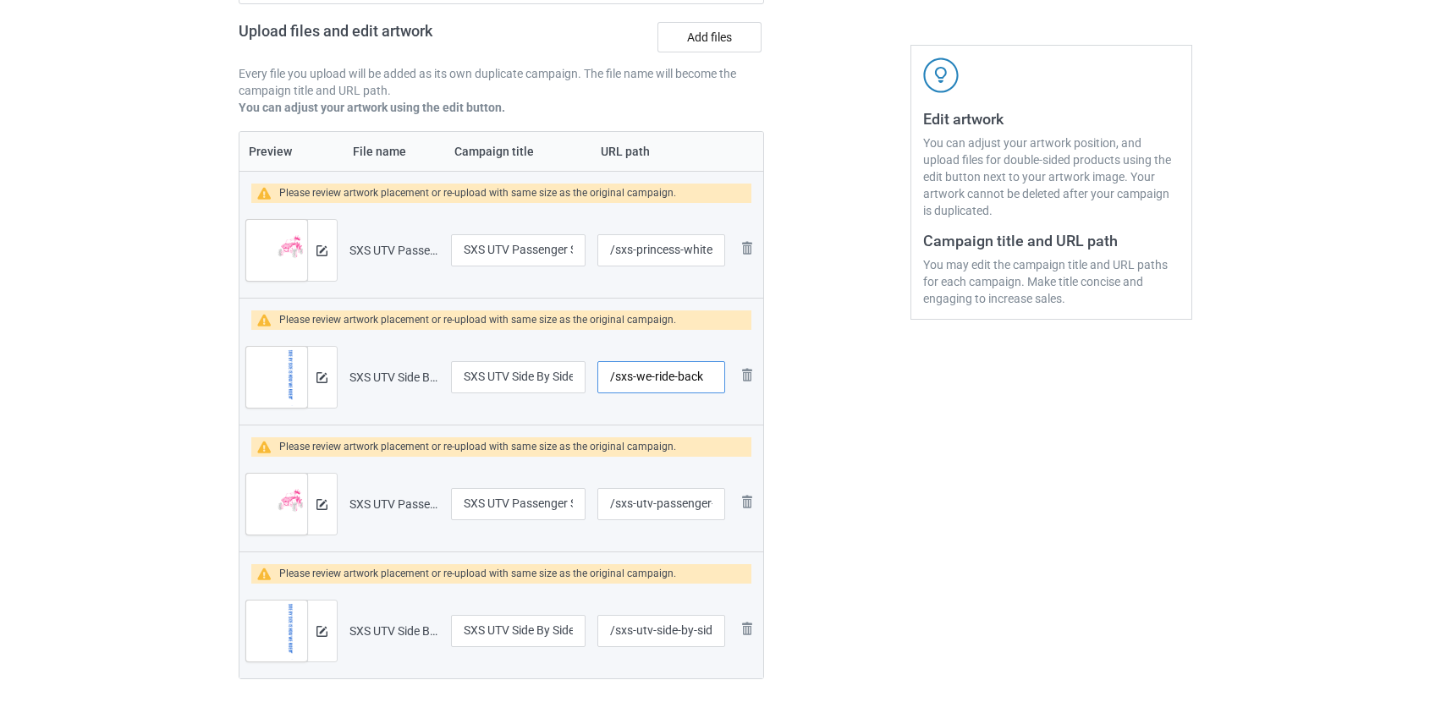
type input "/sxs-we-ride-back"
click at [625, 505] on input "/sxs-utv-passenger-seat-princess-white" at bounding box center [660, 504] width 127 height 32
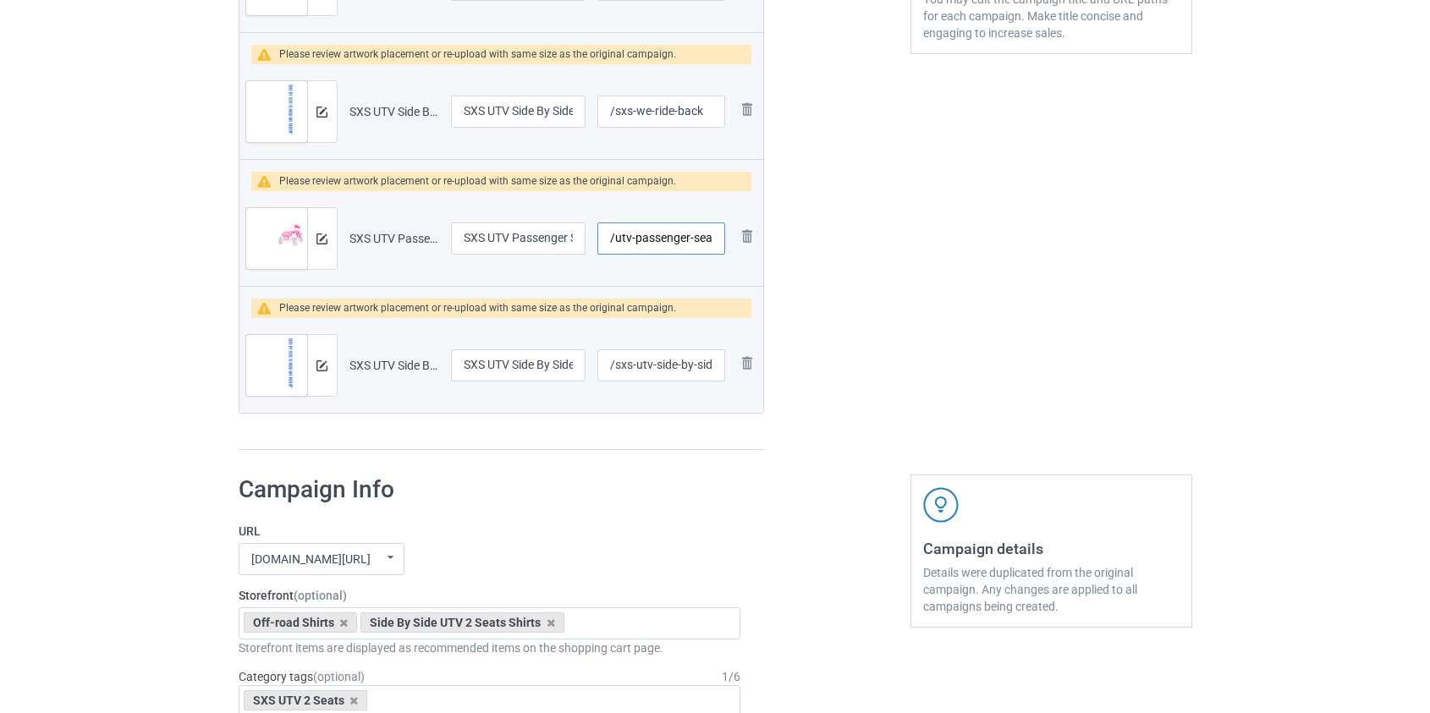
scroll to position [0, 83]
drag, startPoint x: 692, startPoint y: 239, endPoint x: 1084, endPoint y: 273, distance: 393.2
click at [1084, 273] on div "Campaign to duplicate SXS UTV I Do Have A Retirement Plan I'll Ride My SXS All …" at bounding box center [715, 26] width 977 height 873
type input "/utv-passenger"
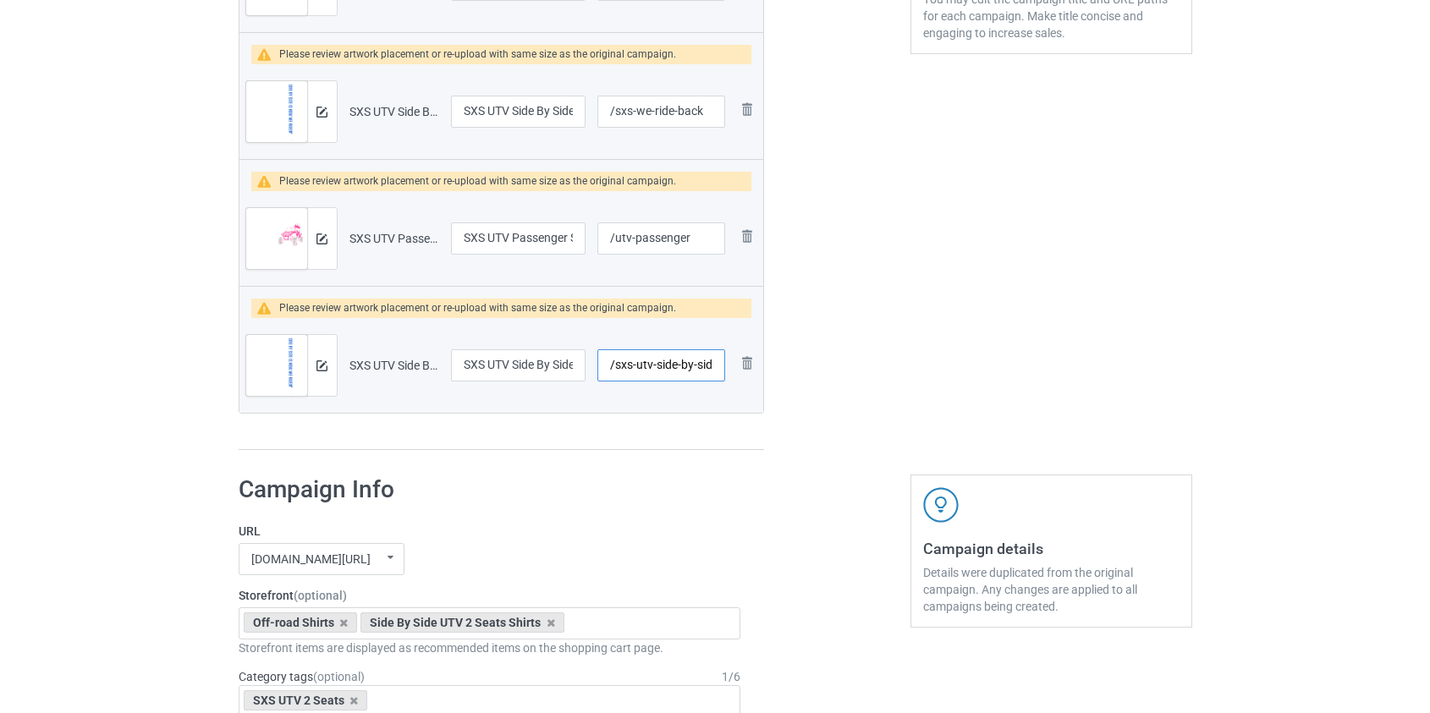
click at [626, 365] on input "/sxs-utv-side-by-side-is-how-we-ride" at bounding box center [660, 365] width 127 height 32
drag, startPoint x: 629, startPoint y: 364, endPoint x: 674, endPoint y: 363, distance: 44.8
click at [674, 363] on input "/utv-side-by-side-is-how-we-ride" at bounding box center [660, 365] width 127 height 32
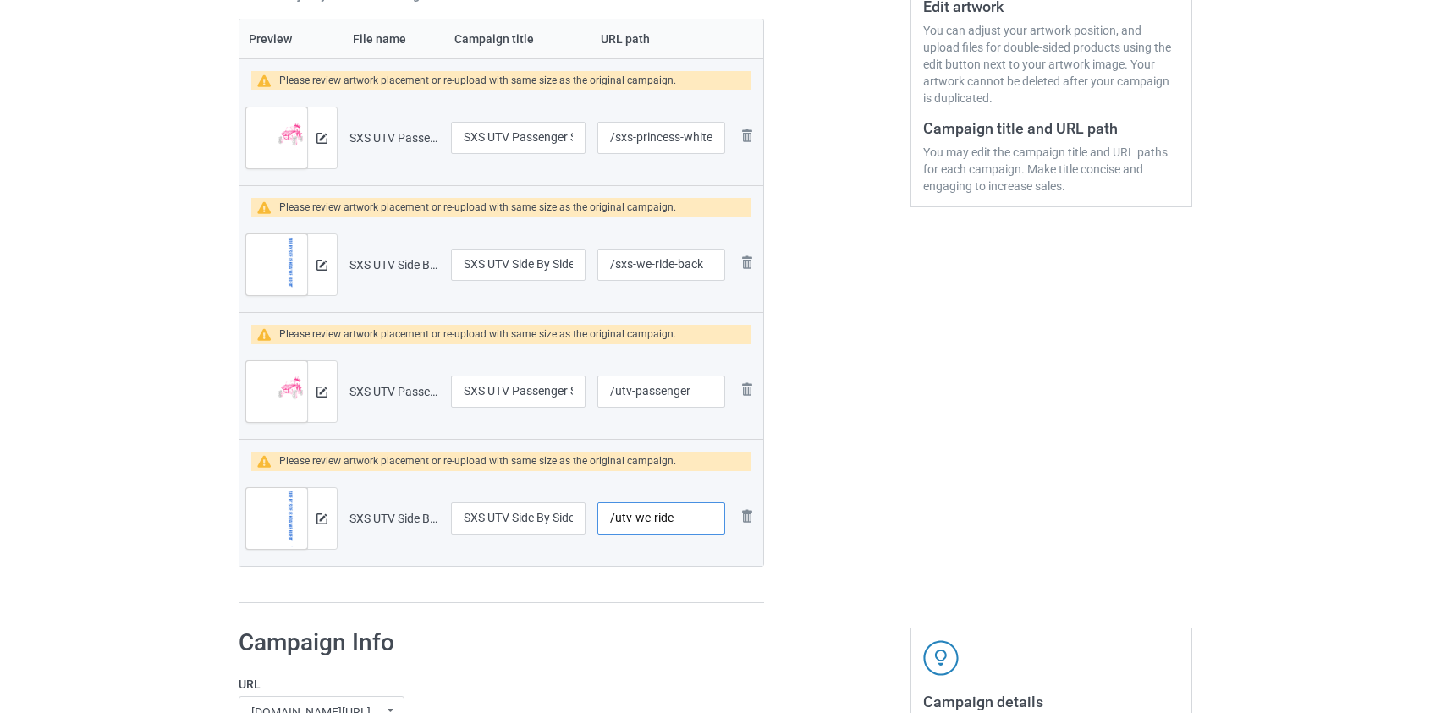
scroll to position [375, 0]
type input "/utv-we-ride"
click at [319, 136] on img at bounding box center [321, 139] width 11 height 11
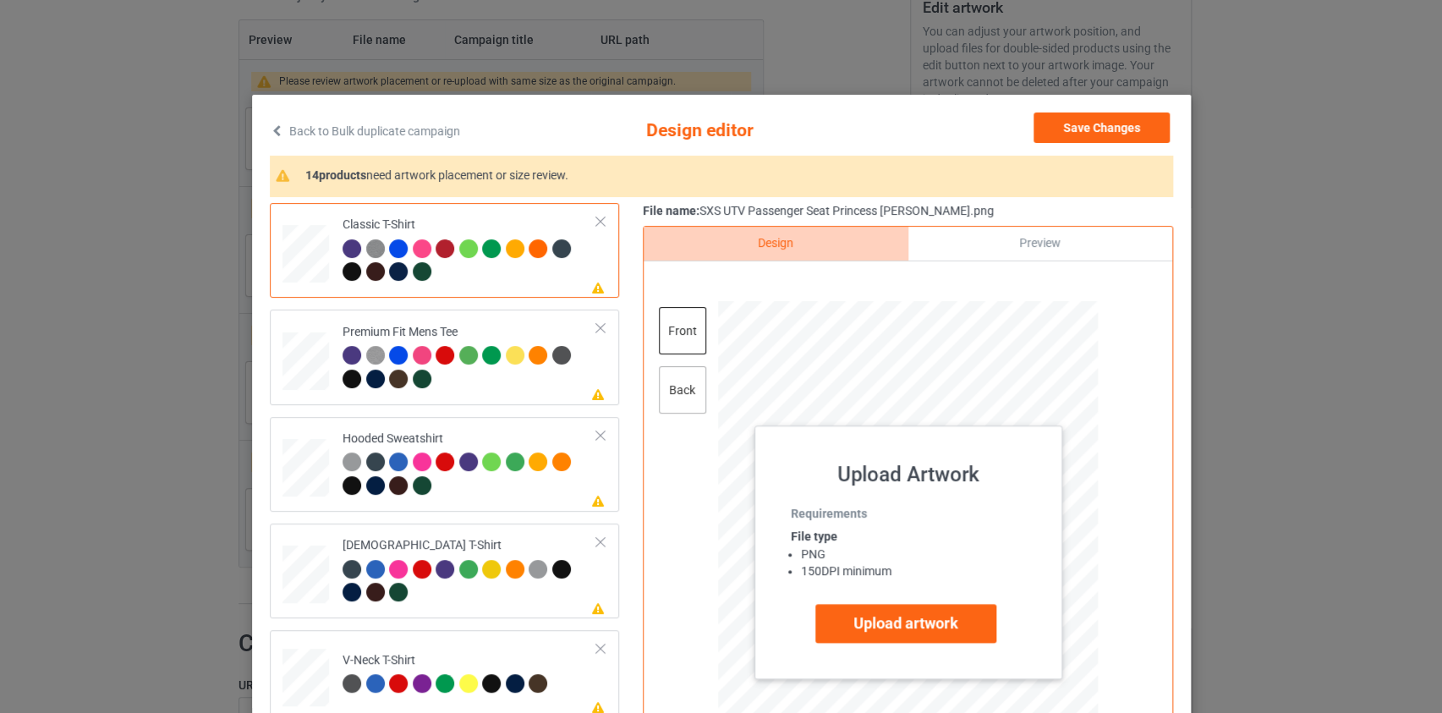
click at [688, 387] on div "back" at bounding box center [681, 389] width 47 height 47
click at [904, 613] on label "Upload artwork" at bounding box center [906, 623] width 181 height 39
click at [0, 0] on input "Upload artwork" at bounding box center [0, 0] width 0 height 0
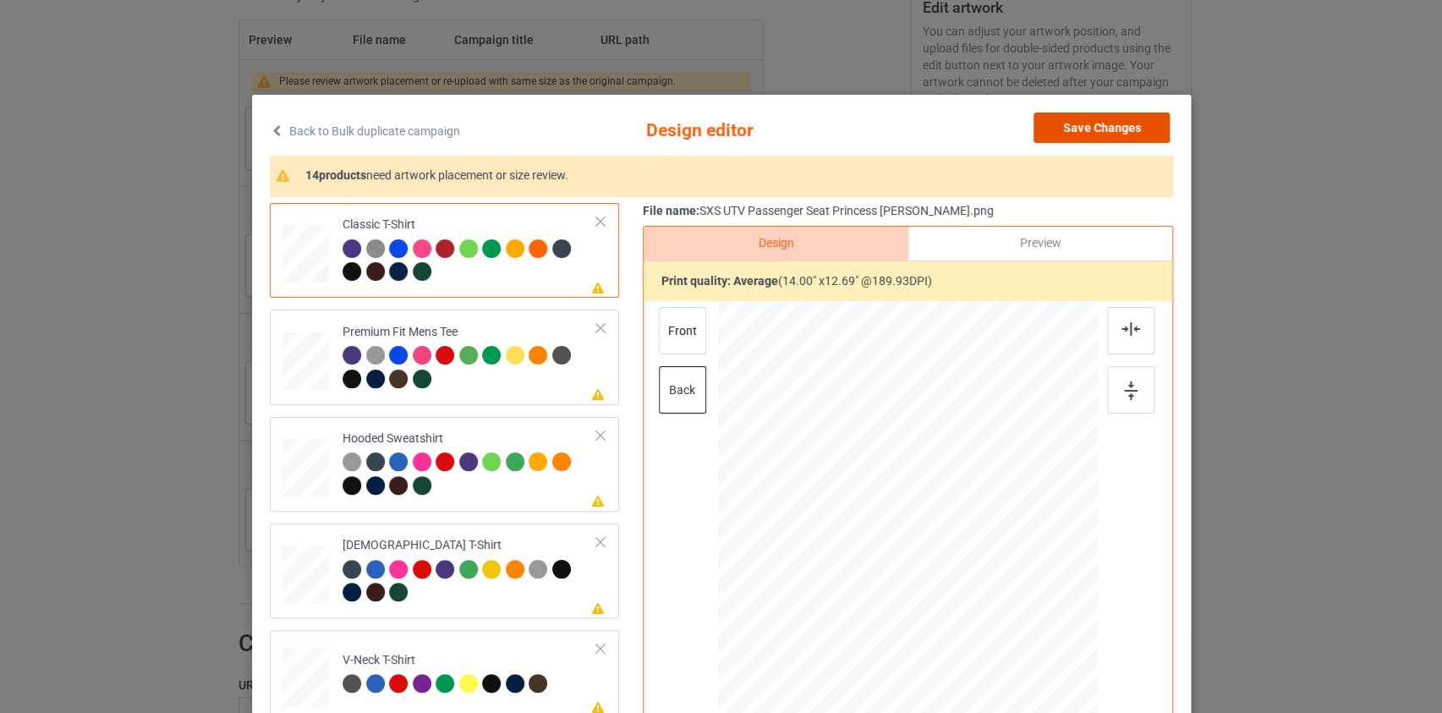
click at [1103, 123] on button "Save Changes" at bounding box center [1102, 128] width 136 height 30
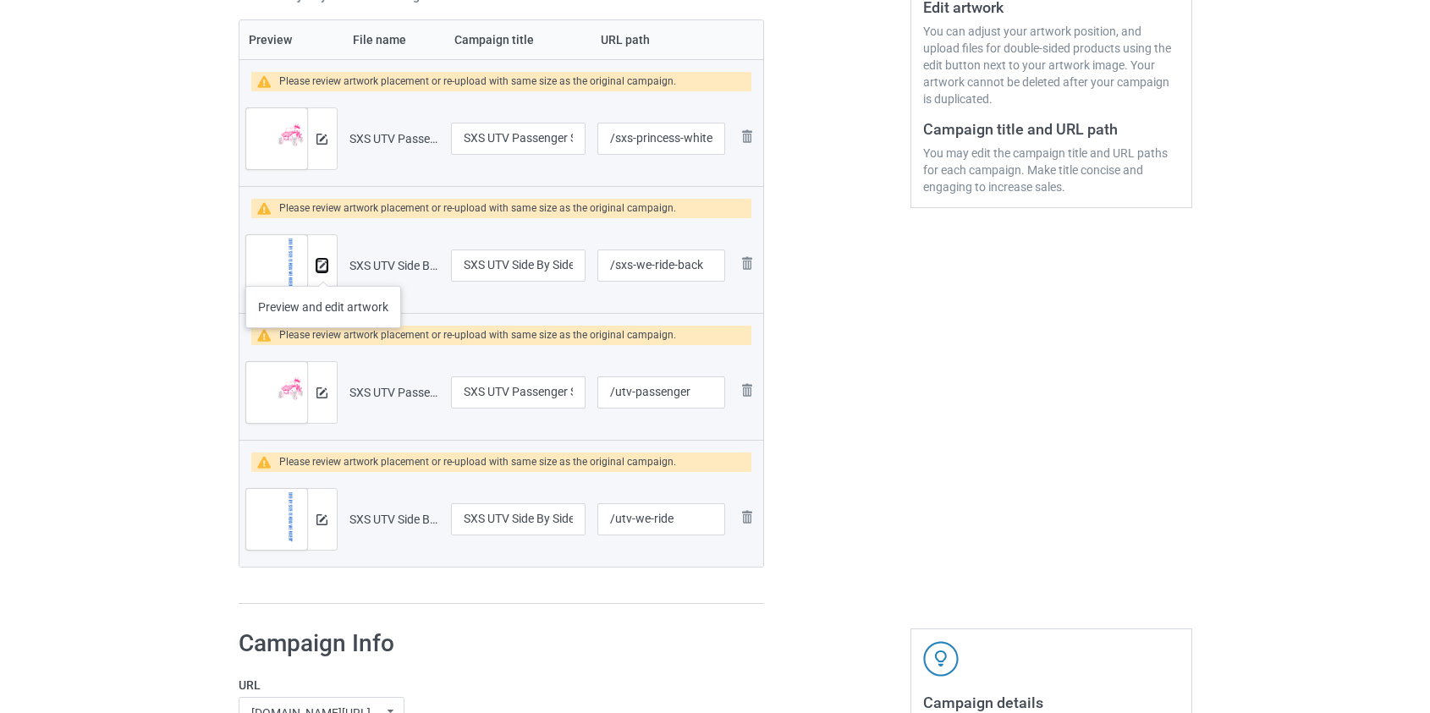
click at [323, 269] on img at bounding box center [321, 266] width 11 height 11
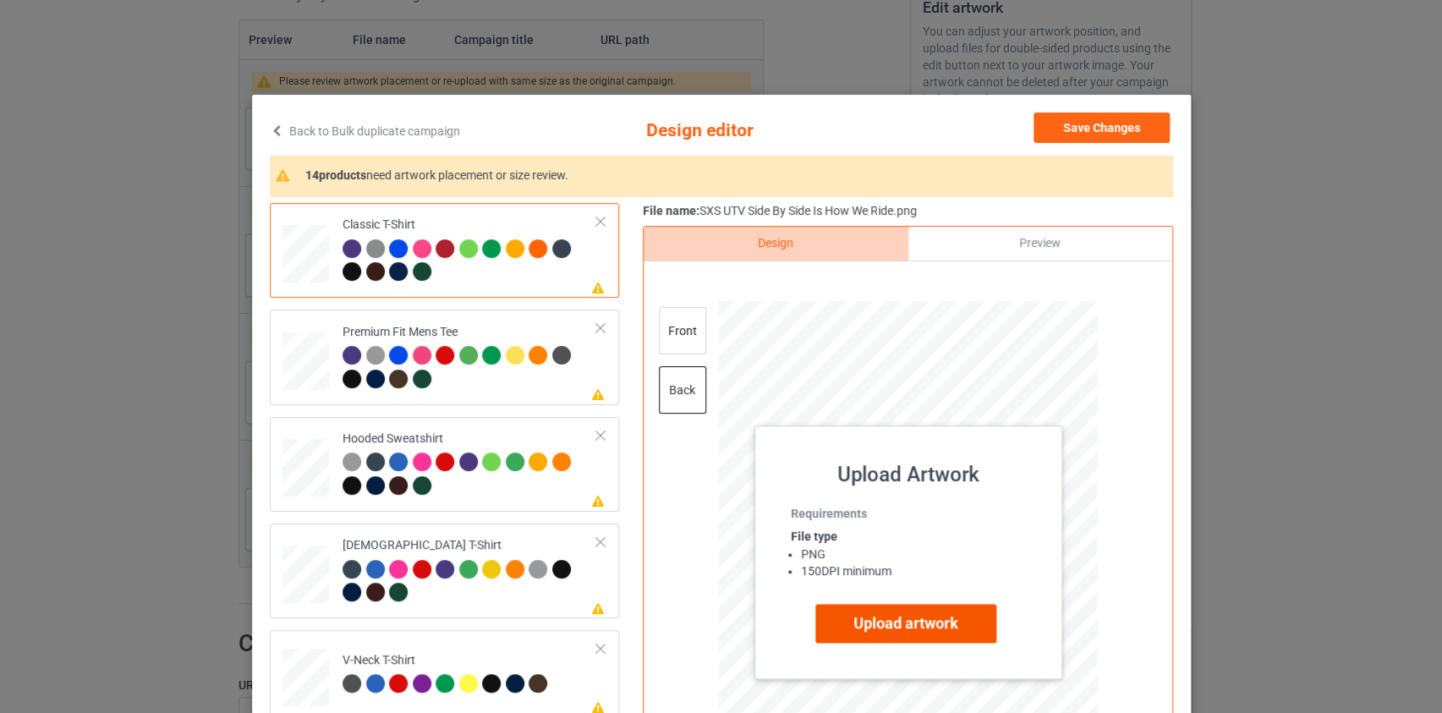
click at [953, 622] on label "Upload artwork" at bounding box center [906, 623] width 181 height 39
click at [0, 0] on input "Upload artwork" at bounding box center [0, 0] width 0 height 0
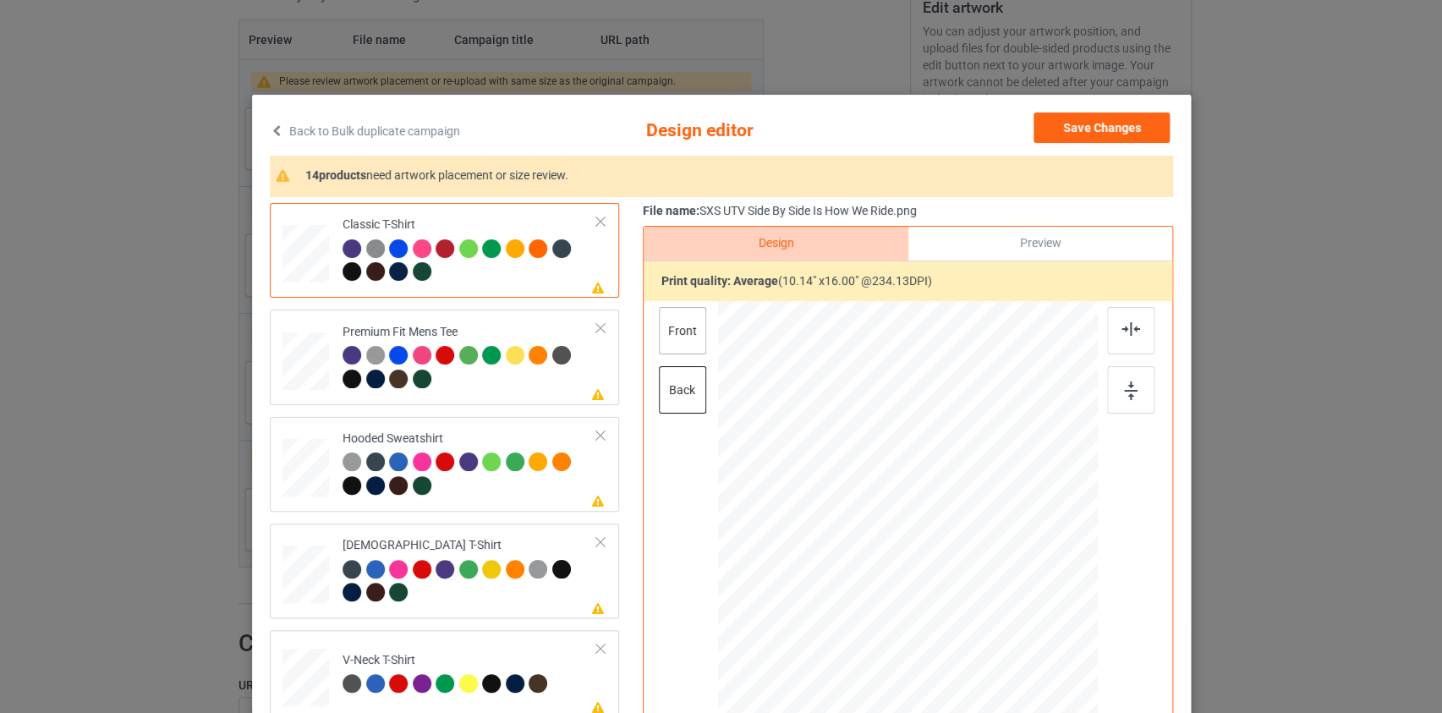
click at [682, 324] on div "front" at bounding box center [681, 330] width 47 height 47
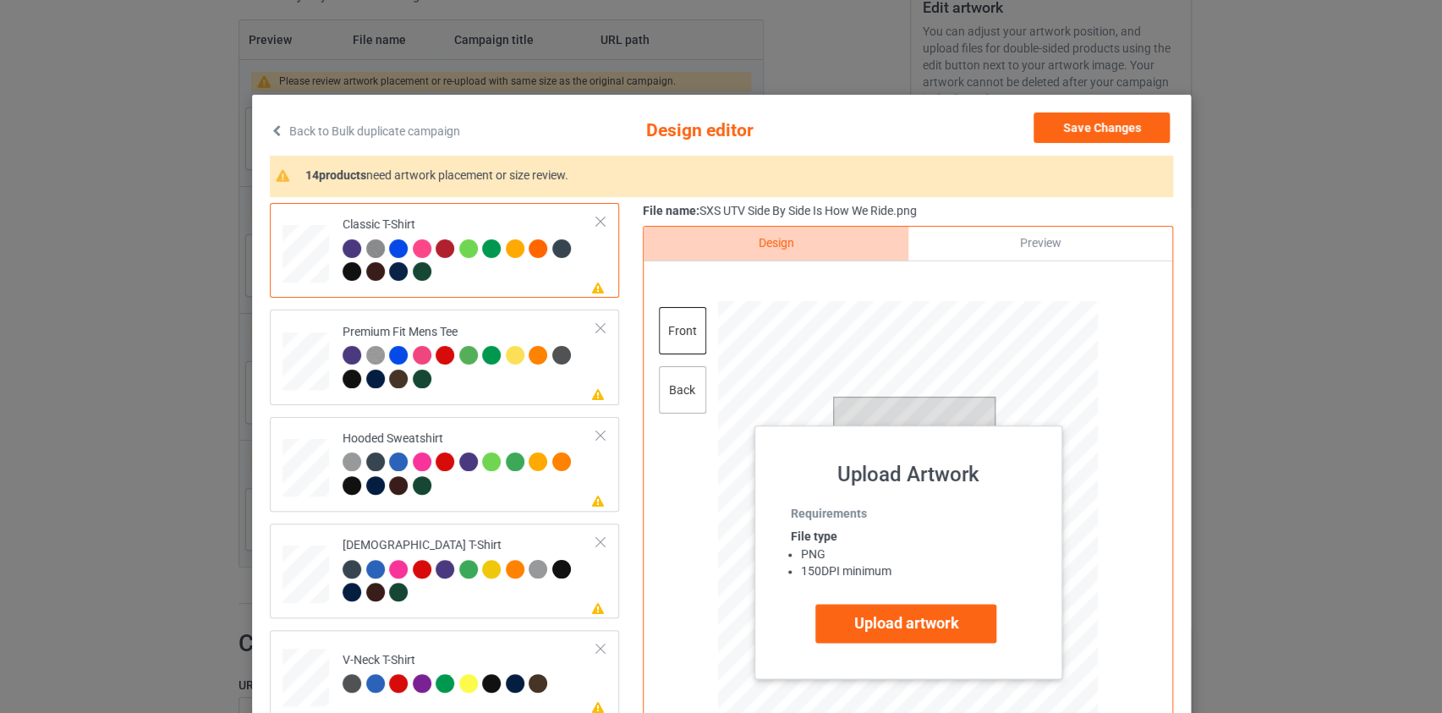
click at [672, 388] on div "back" at bounding box center [681, 389] width 47 height 47
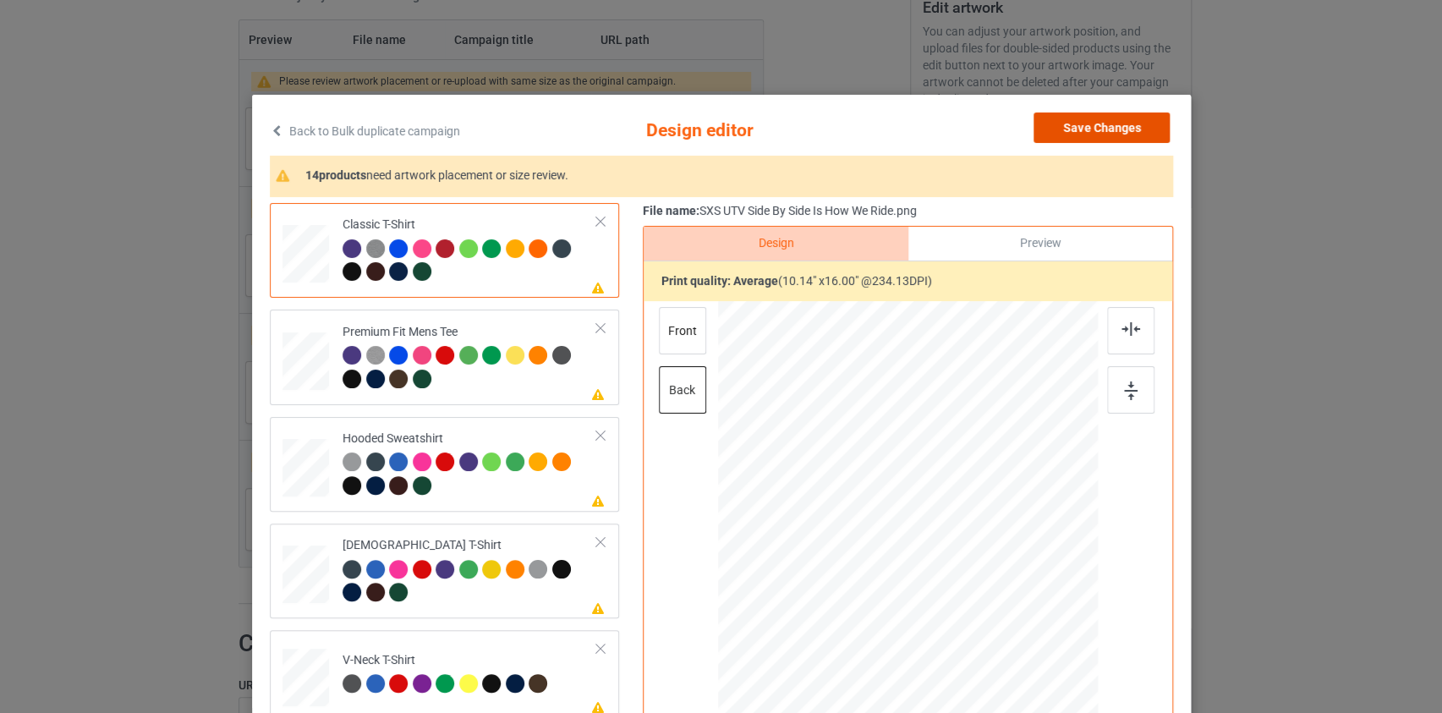
click at [1132, 126] on button "Save Changes" at bounding box center [1102, 128] width 136 height 30
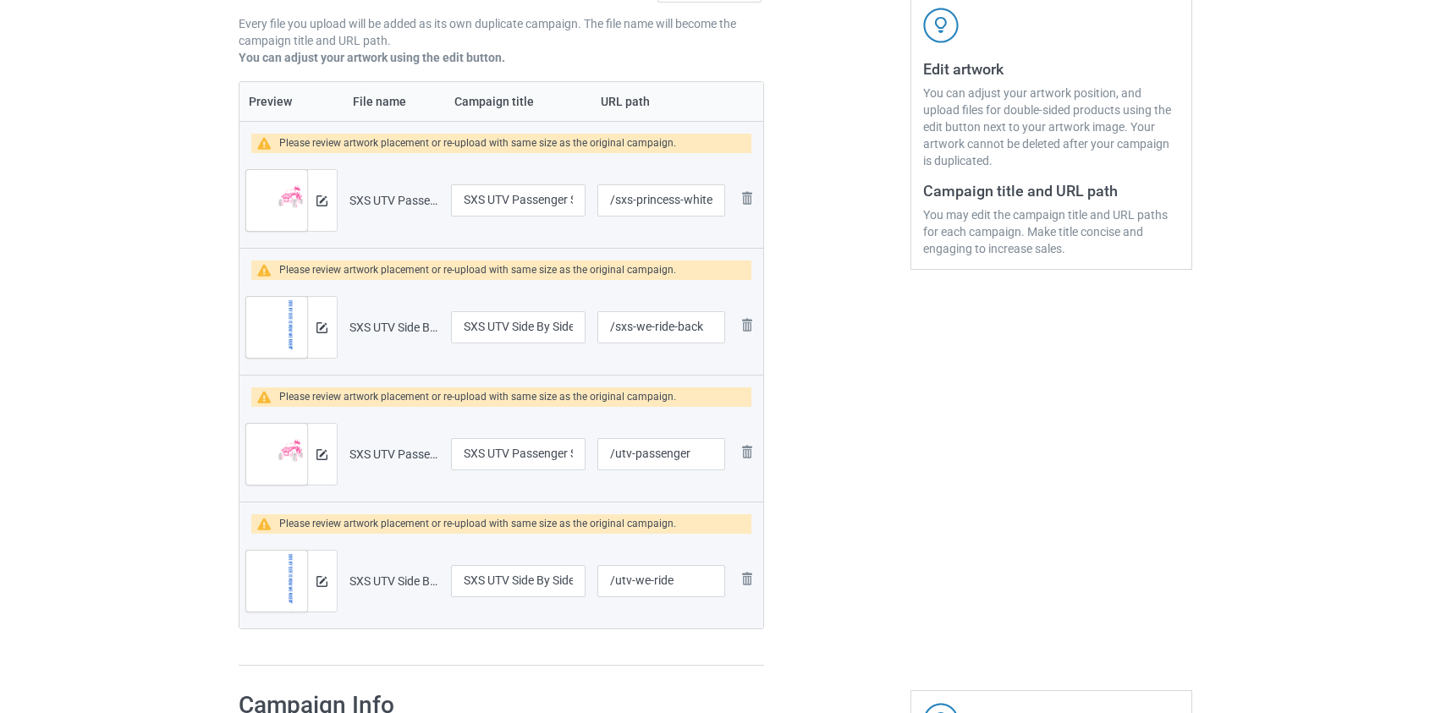
scroll to position [291, 0]
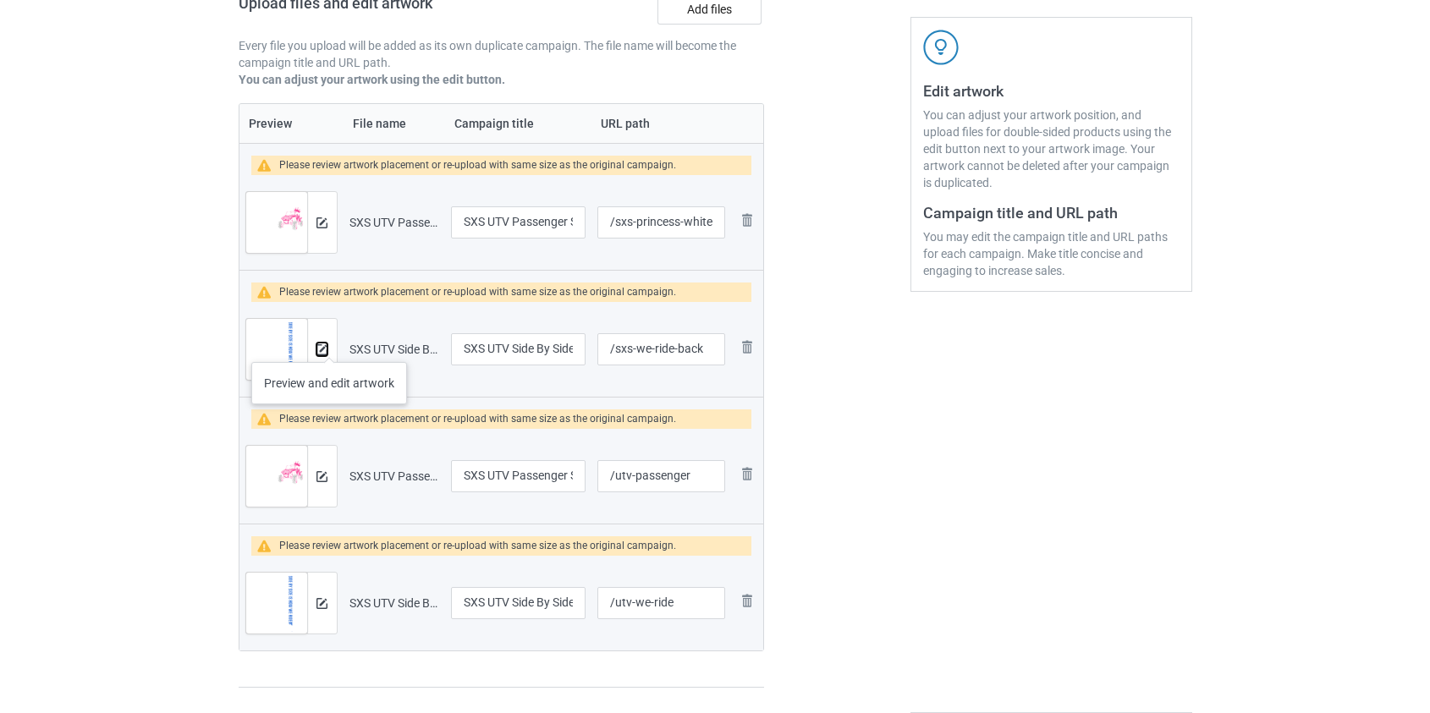
click at [326, 345] on img at bounding box center [321, 349] width 11 height 11
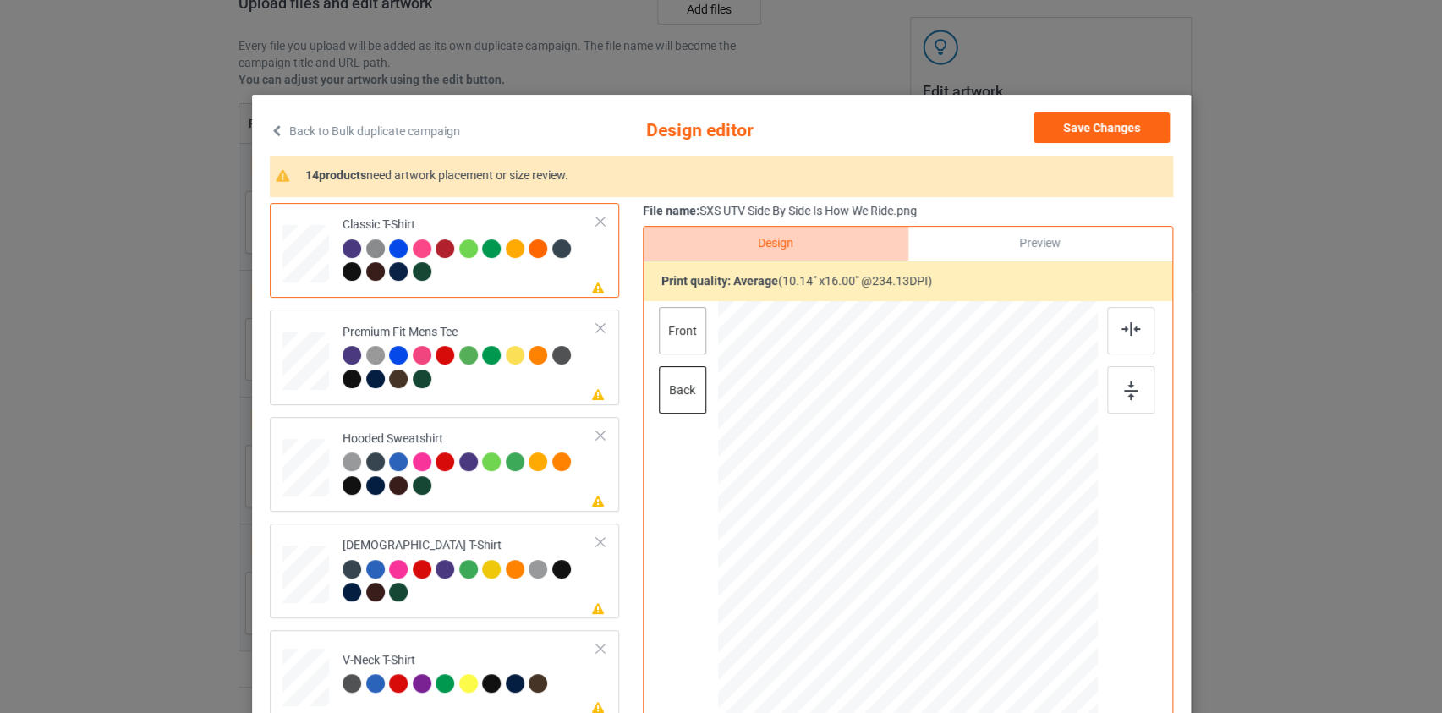
click at [674, 334] on div "front" at bounding box center [681, 330] width 47 height 47
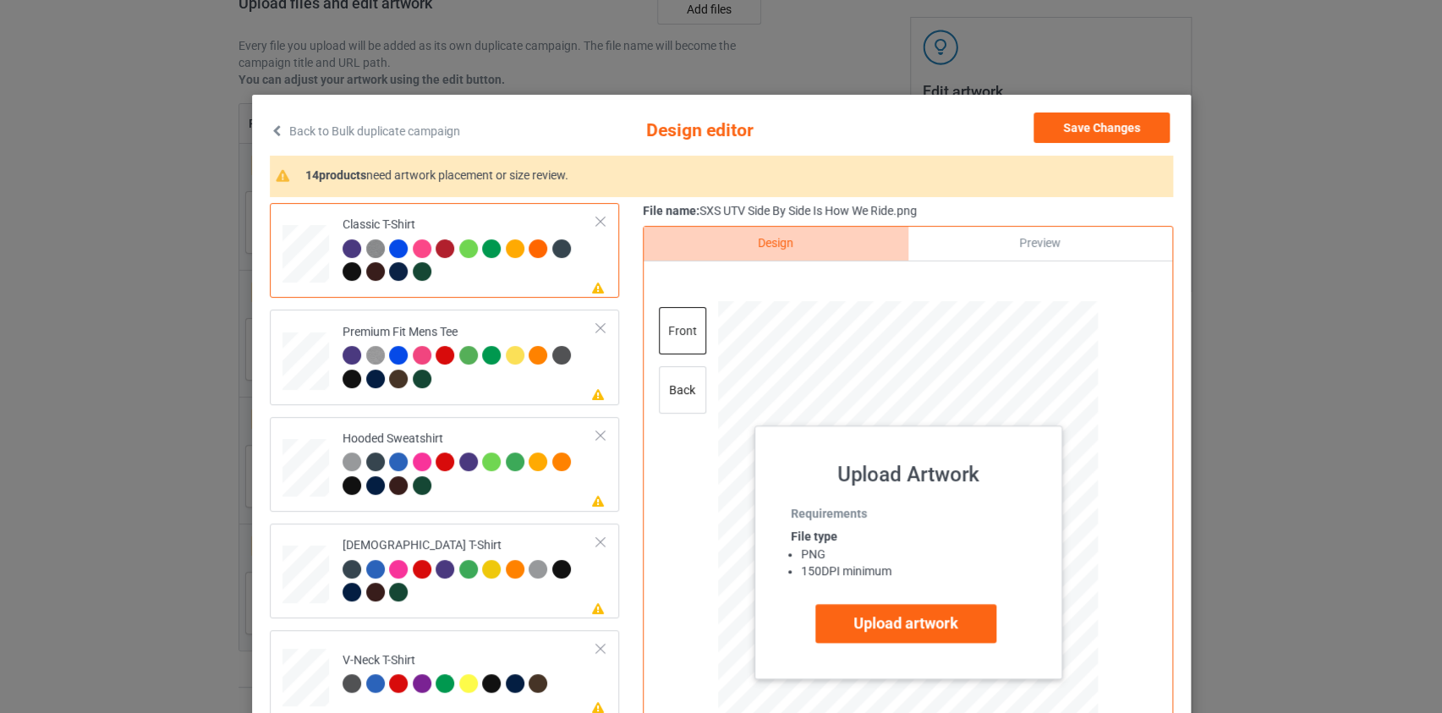
click at [359, 138] on link "Back to Bulk duplicate campaign" at bounding box center [365, 131] width 190 height 37
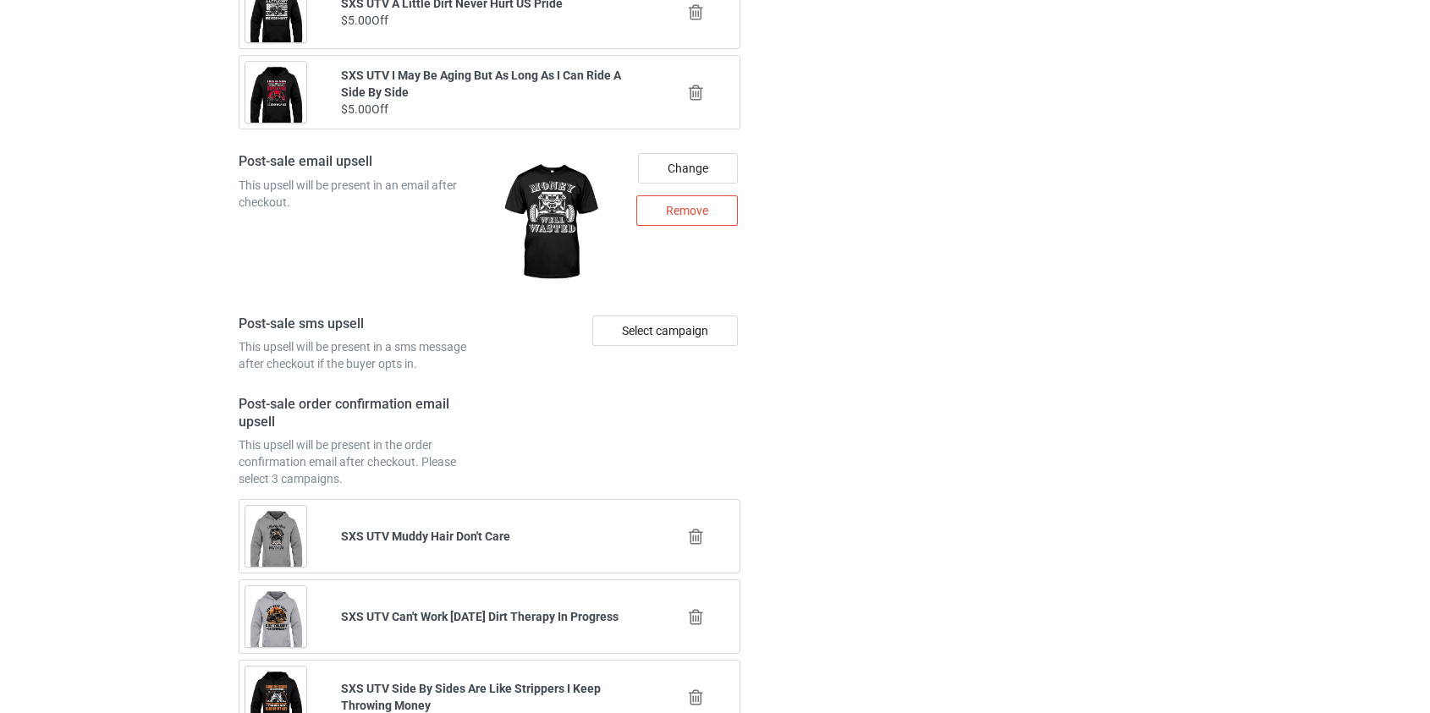
scroll to position [2752, 0]
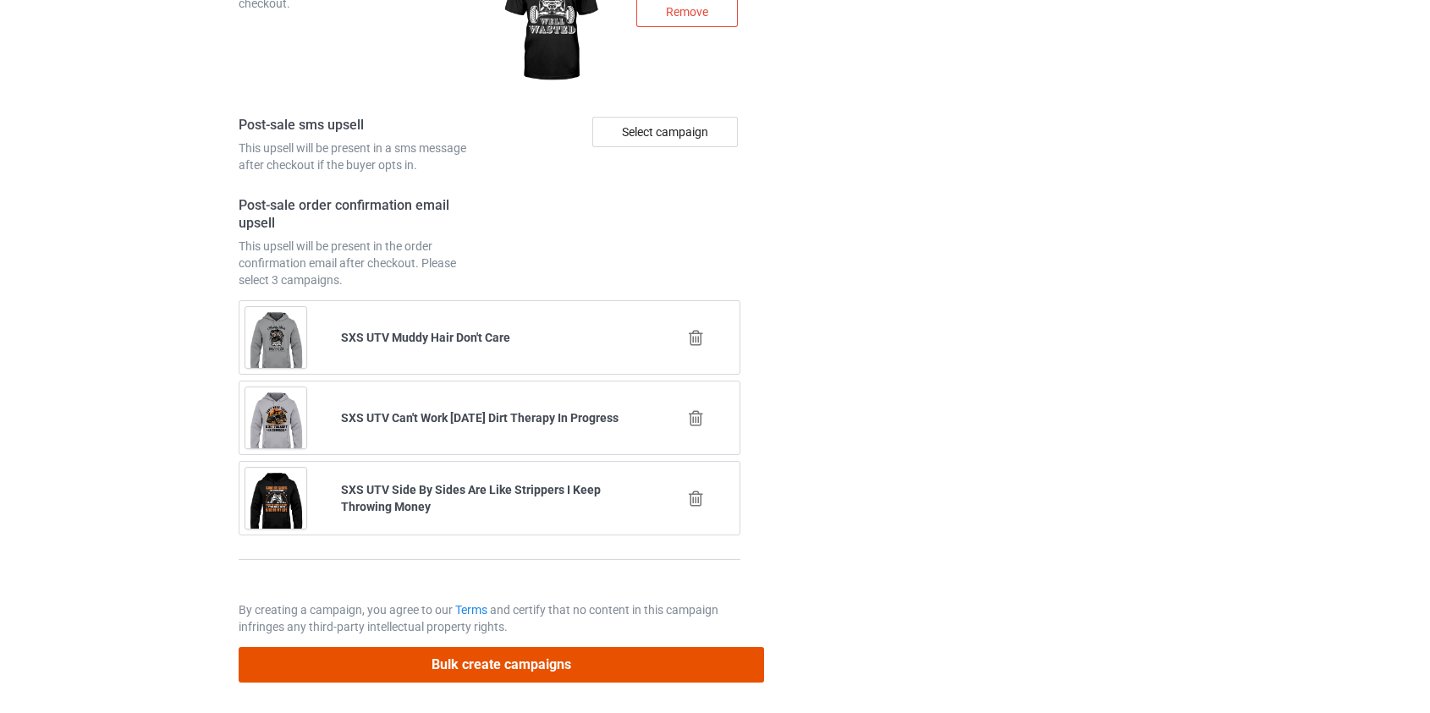
click at [377, 662] on button "Bulk create campaigns" at bounding box center [502, 664] width 526 height 35
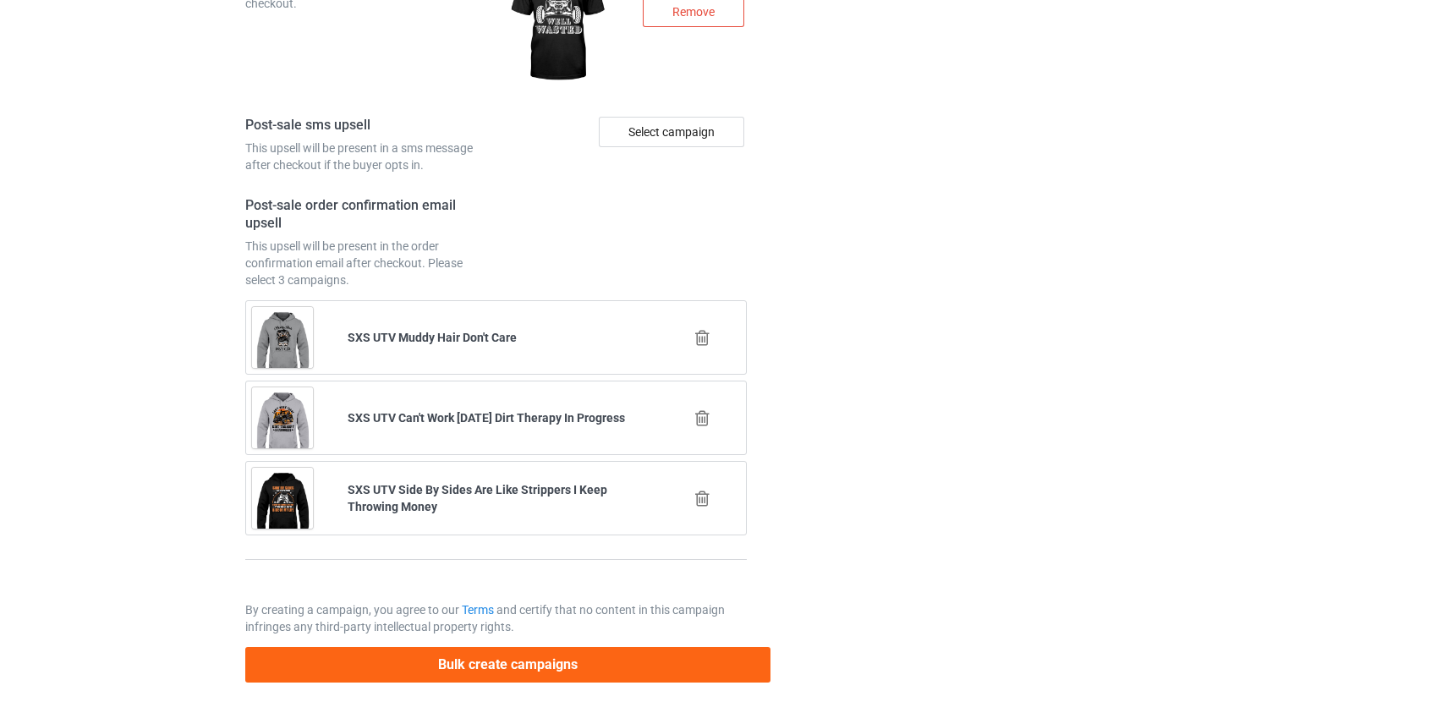
scroll to position [0, 0]
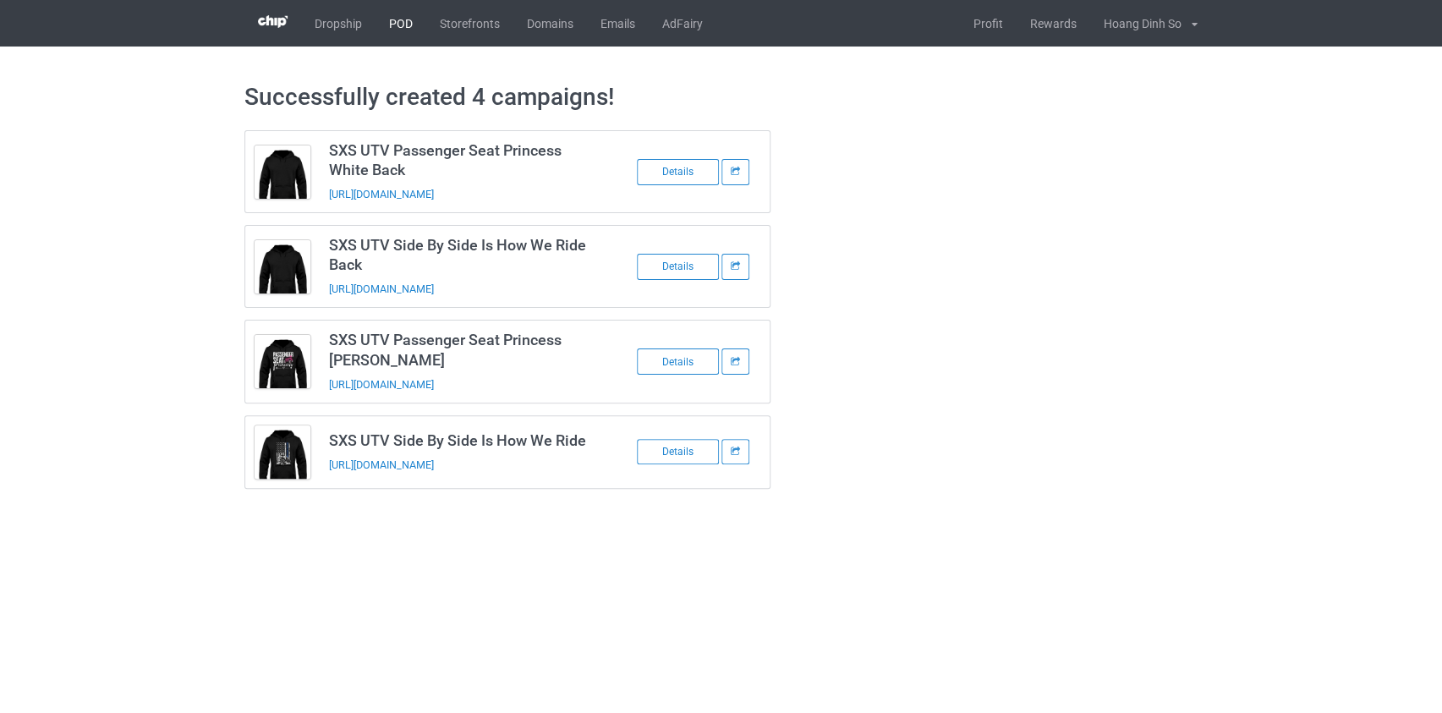
click at [390, 32] on link "POD" at bounding box center [401, 23] width 51 height 47
